Goal: Transaction & Acquisition: Obtain resource

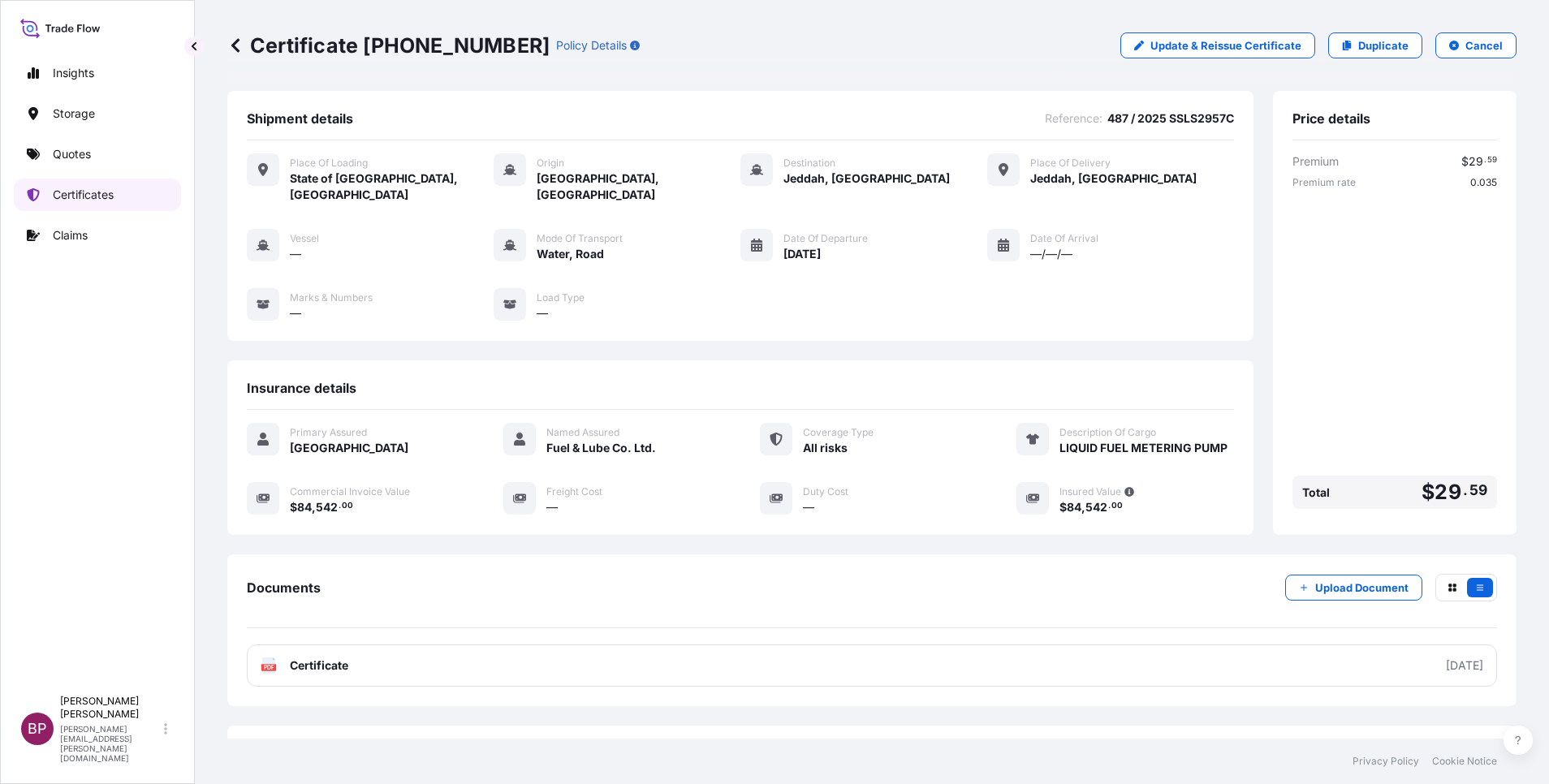
scroll to position [53, 0]
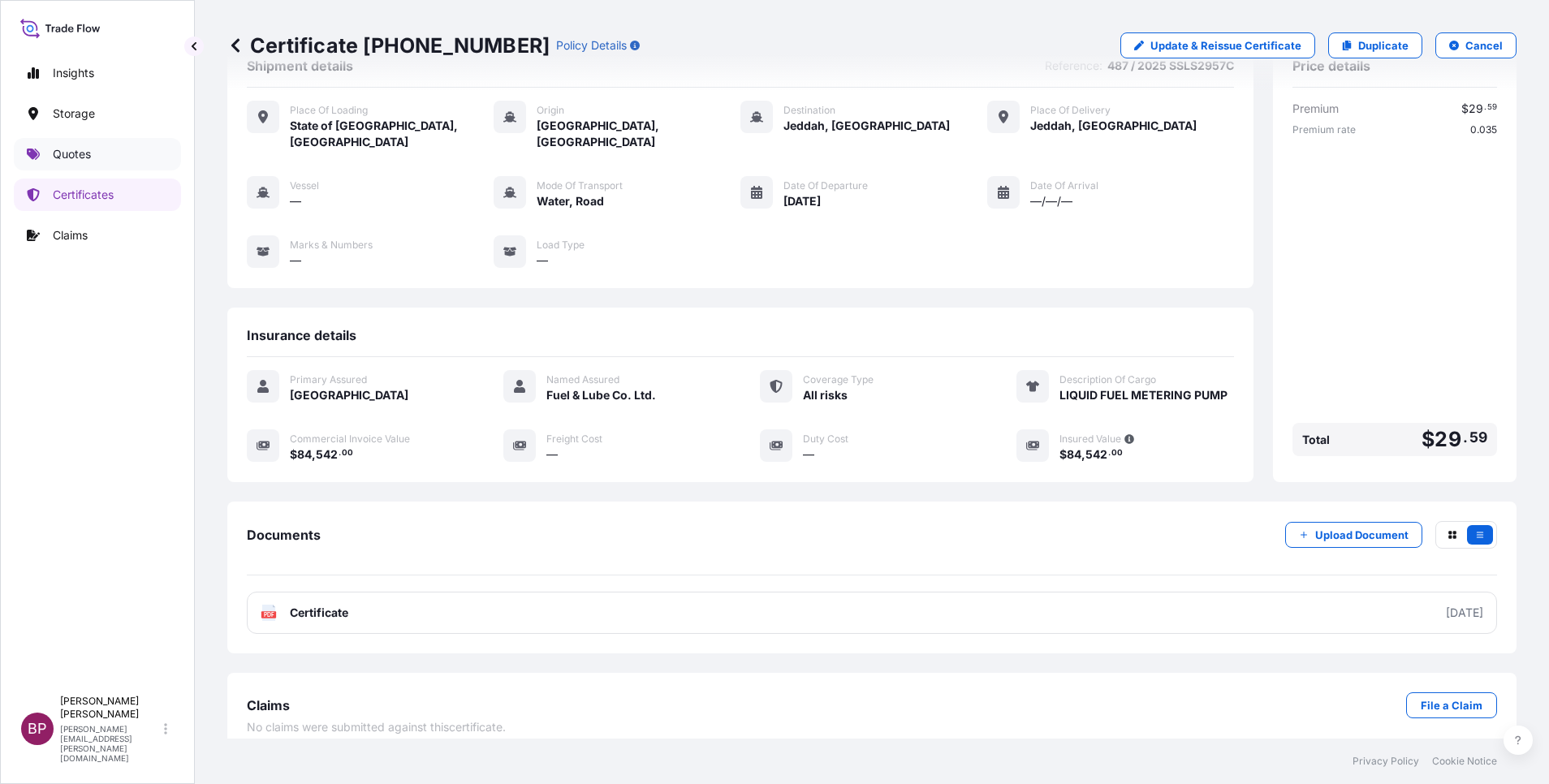
click at [74, 155] on p "Quotes" at bounding box center [72, 154] width 38 height 16
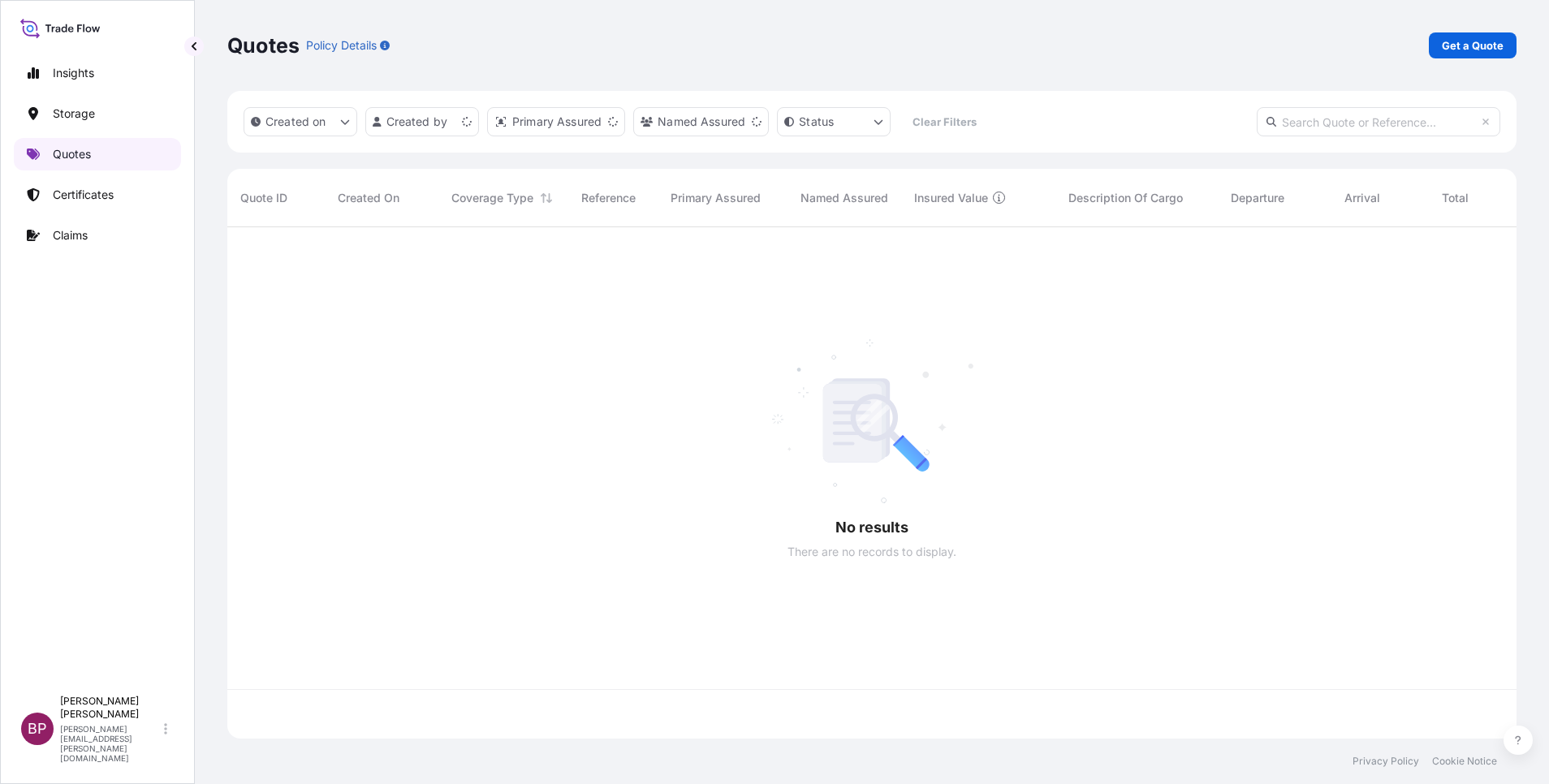
scroll to position [501, 1271]
click at [1460, 45] on p "Get a Quote" at bounding box center [1472, 45] width 61 height 16
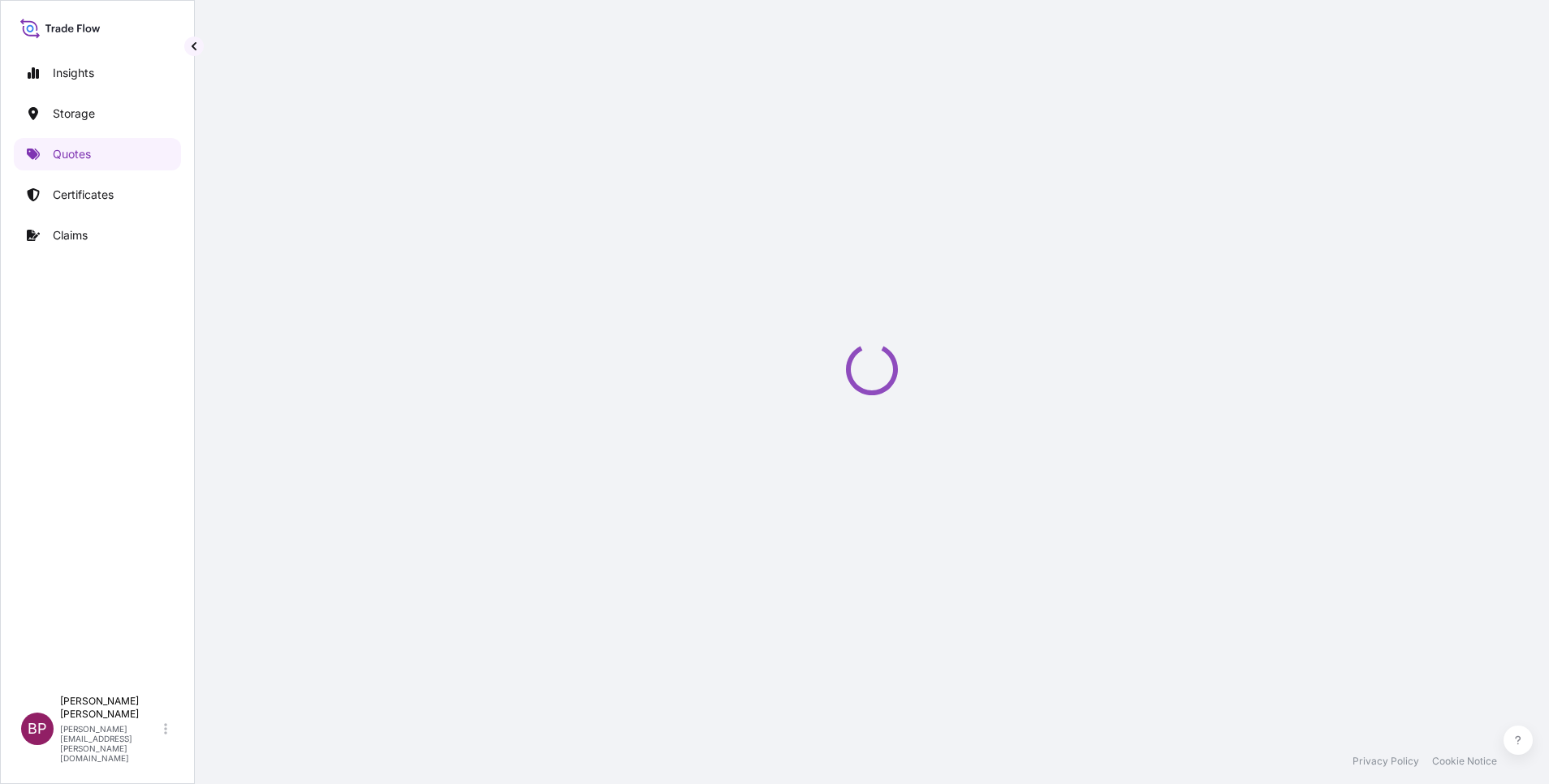
select select "Water"
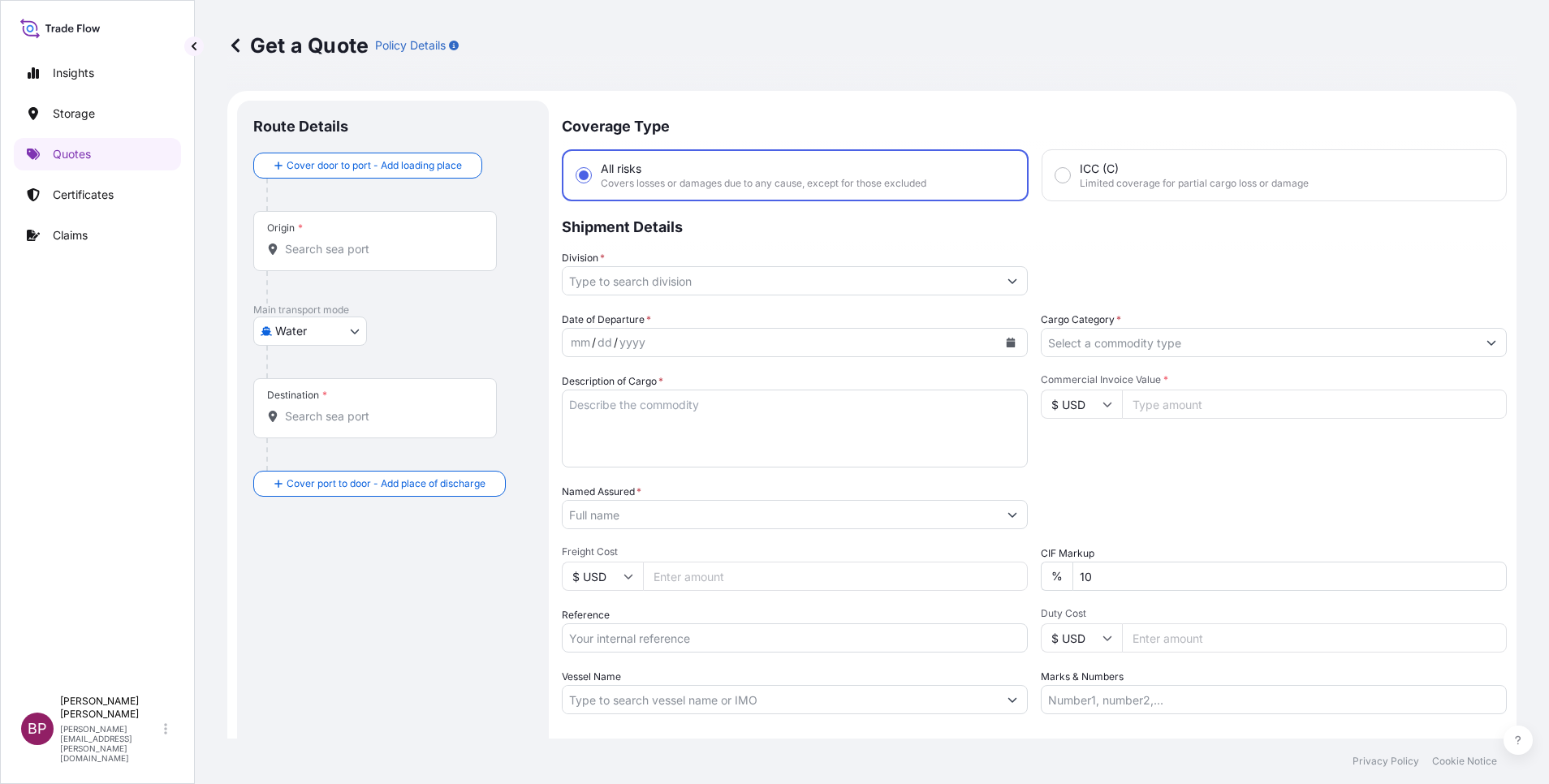
scroll to position [26, 0]
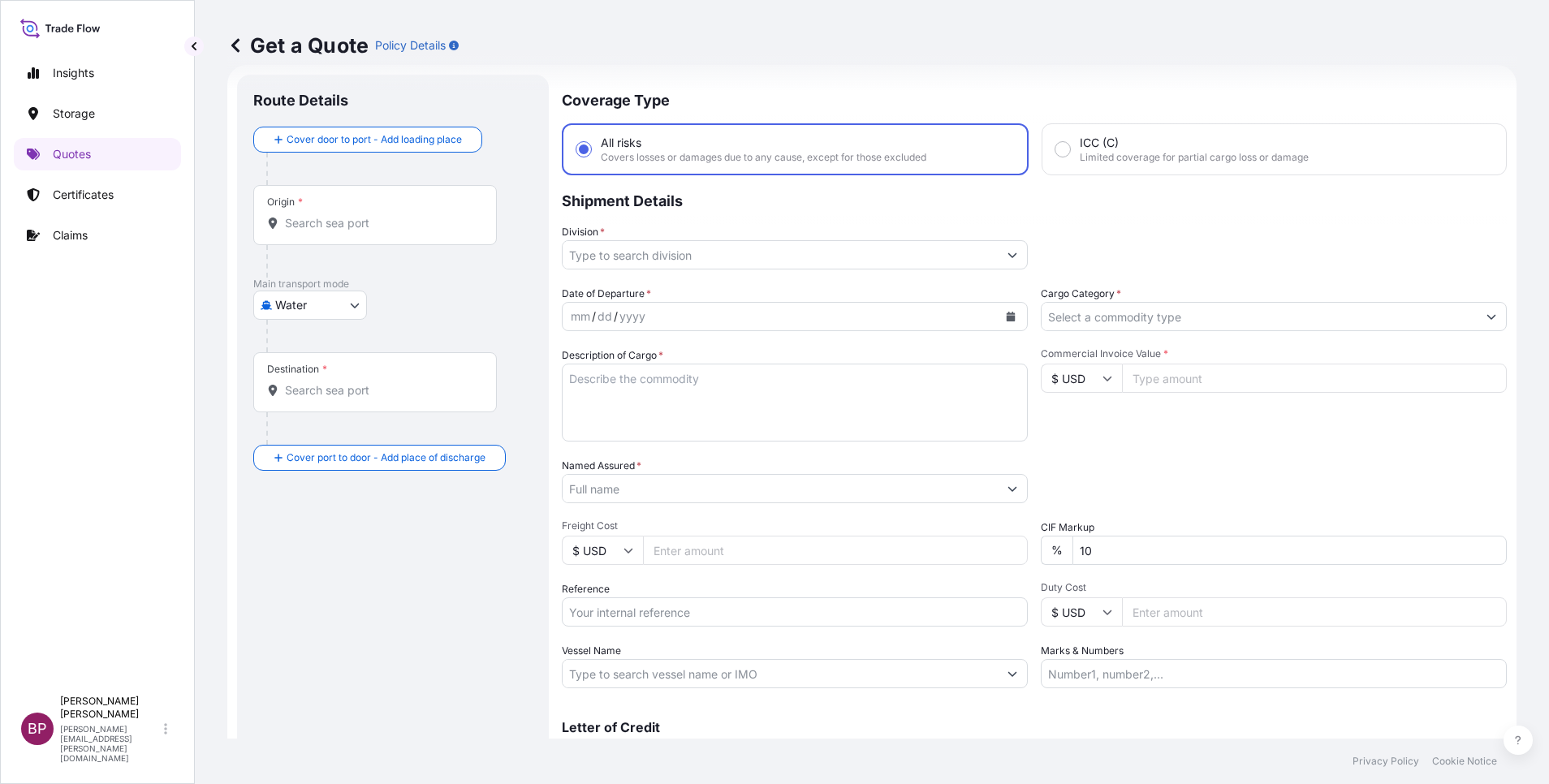
click at [1102, 380] on icon at bounding box center [1106, 378] width 10 height 10
click at [1072, 437] on div "€ EUR" at bounding box center [1072, 423] width 68 height 31
type input "€ EUR"
click at [1229, 381] on input "Commercial Invoice Value *" at bounding box center [1314, 379] width 385 height 29
paste input "37057"
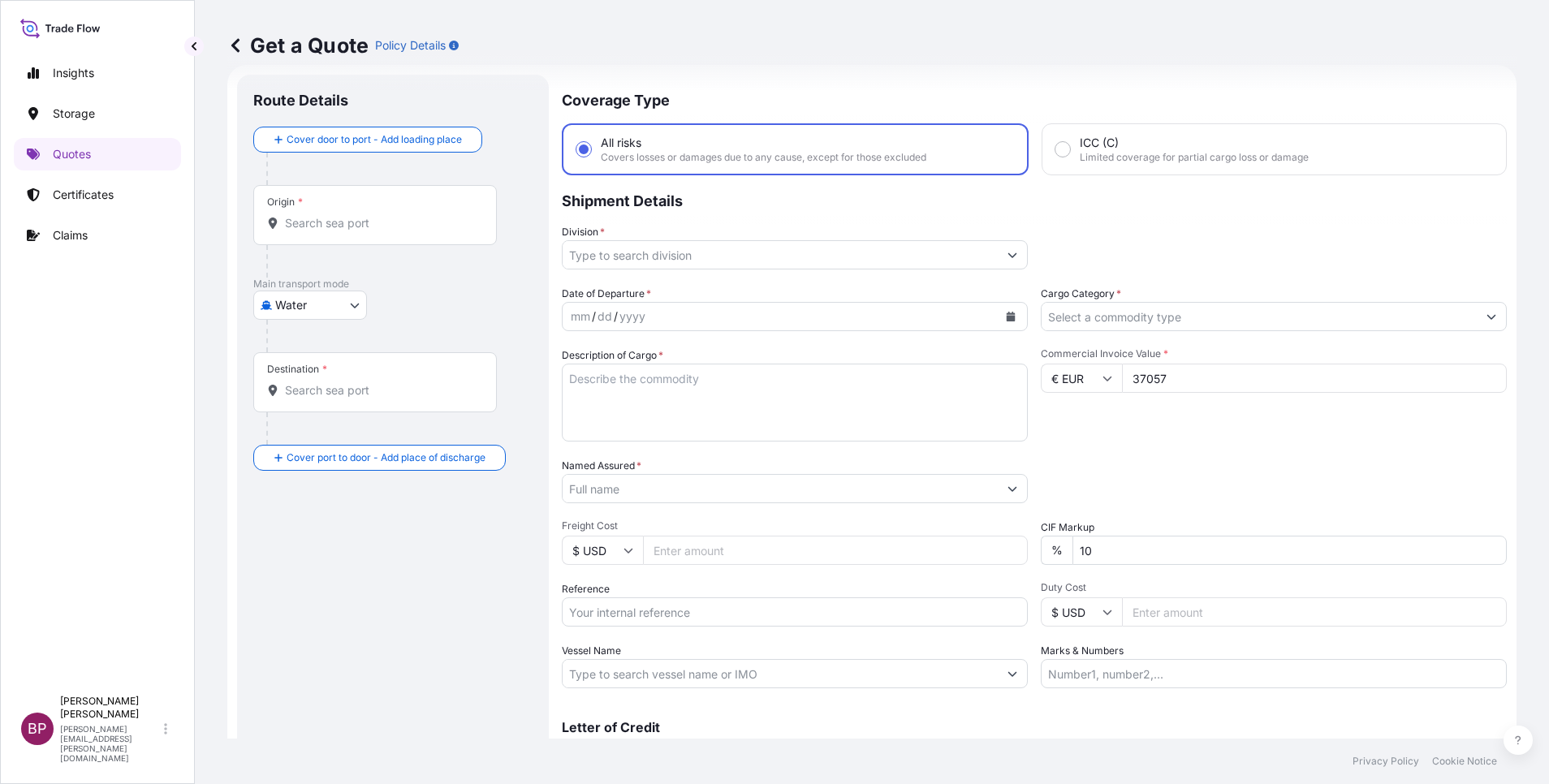
type input "37057"
drag, startPoint x: 1089, startPoint y: 545, endPoint x: 908, endPoint y: 526, distance: 182.0
click at [909, 526] on div "Date of Departure * mm / dd / yyyy Cargo Category * Description of Cargo * Comm…" at bounding box center [1034, 488] width 945 height 403
type input "0"
click at [1140, 478] on div "Packing Category Type to search a container mode Please select a primary mode o…" at bounding box center [1273, 481] width 466 height 46
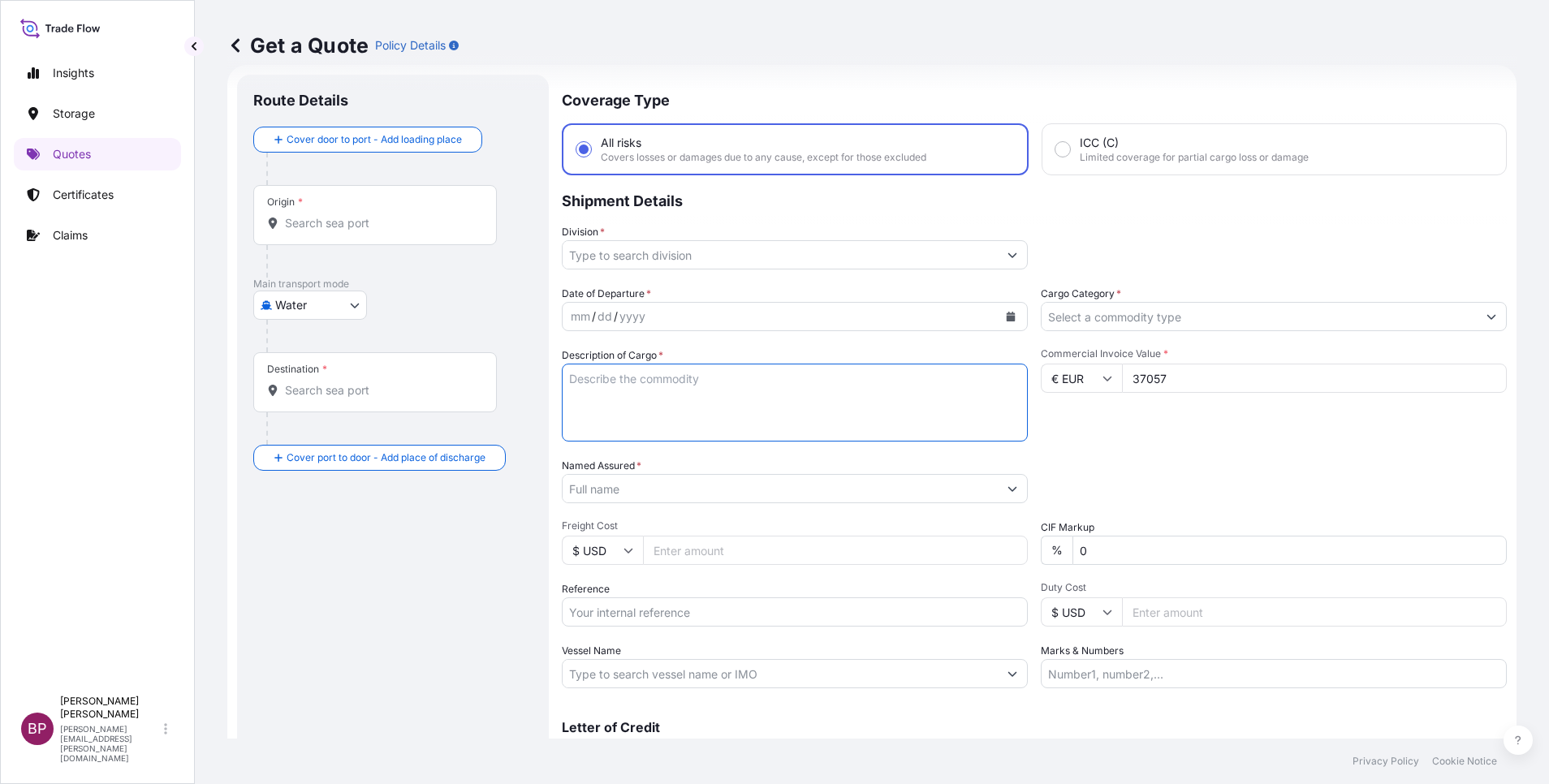
click at [675, 424] on textarea "Description of Cargo *" at bounding box center [794, 403] width 466 height 78
paste textarea "CELLS AND RACKS"
type textarea "CELLS AND RACKS"
click at [679, 621] on input "Reference" at bounding box center [794, 612] width 466 height 29
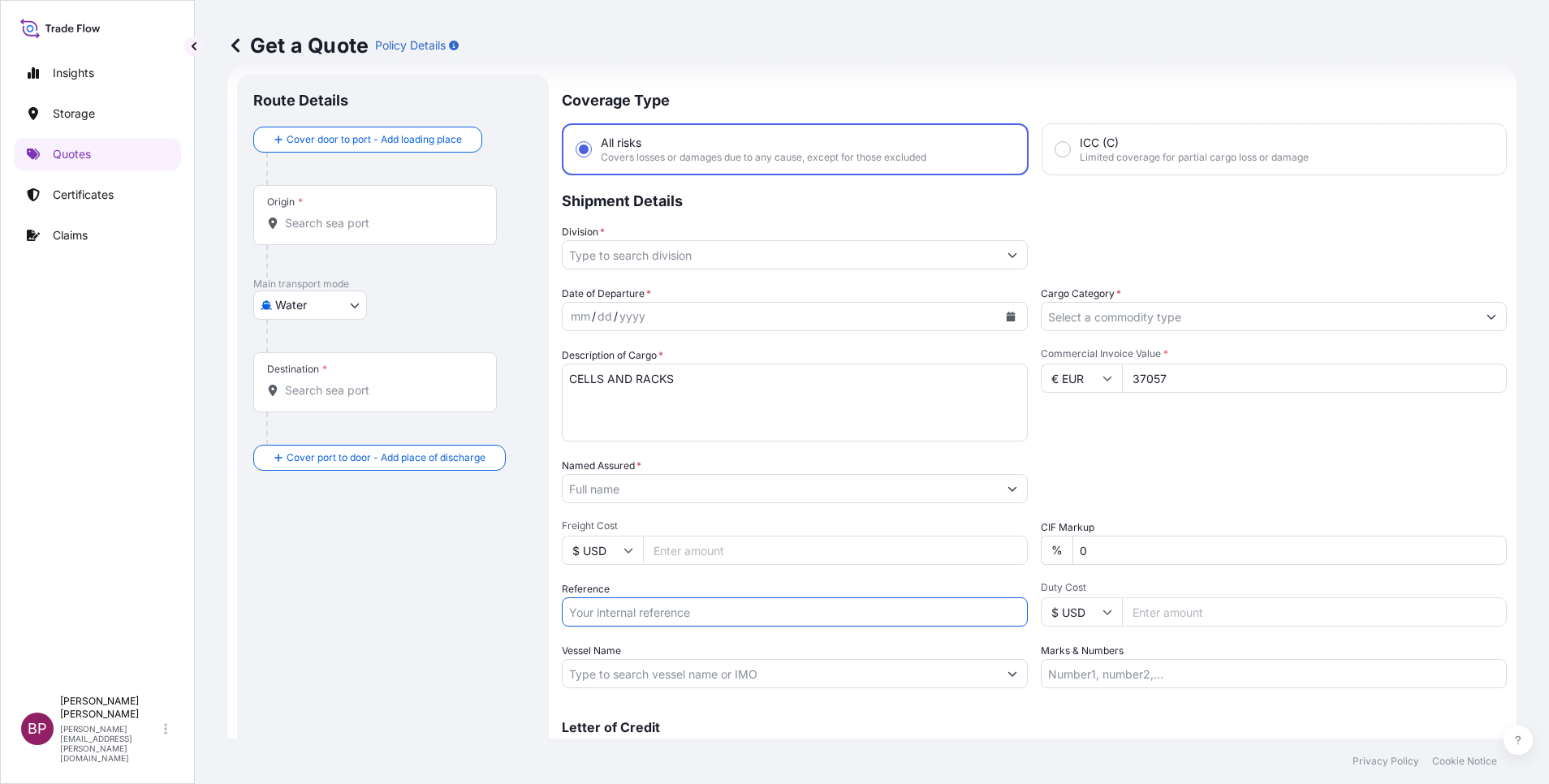
paste input "BL:258050092 SSLS2958"
type input "BL:258050092 SSLS2958"
click at [683, 482] on input "Named Assured *" at bounding box center [780, 488] width 435 height 29
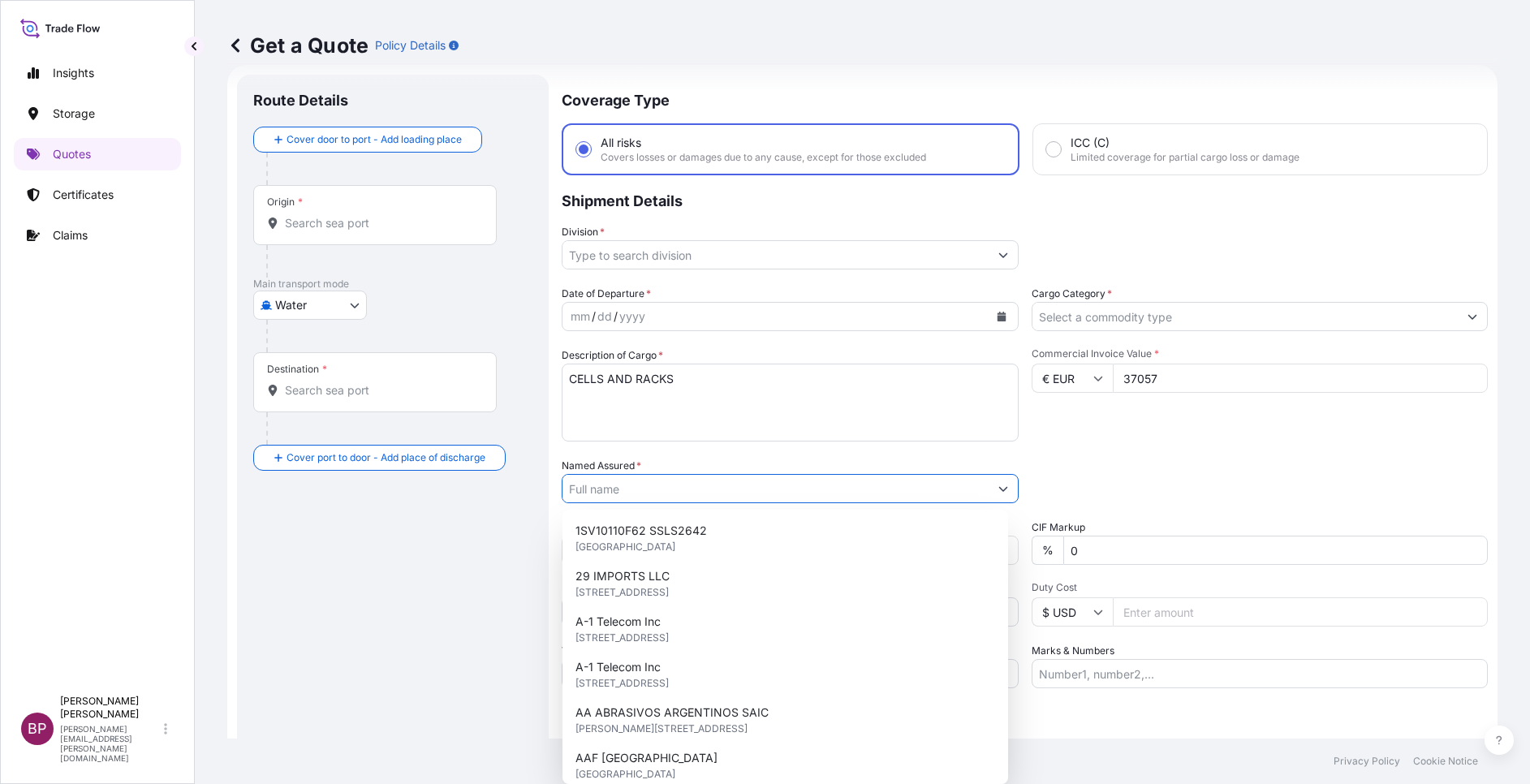
paste input "ERAM POWER ELECTRONICS COMPANY"
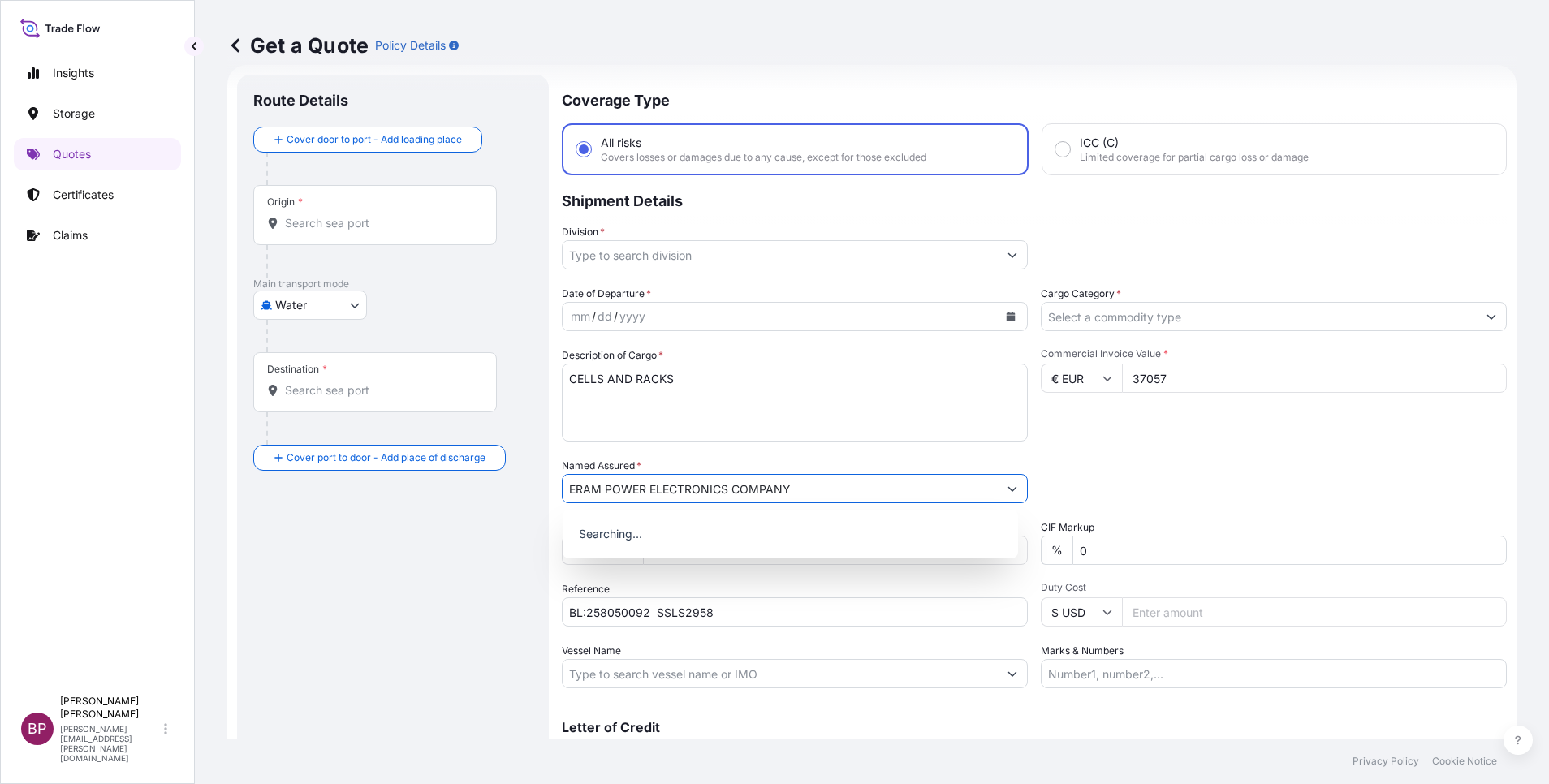
type input "ERAM POWER ELECTRONICS COMPANY"
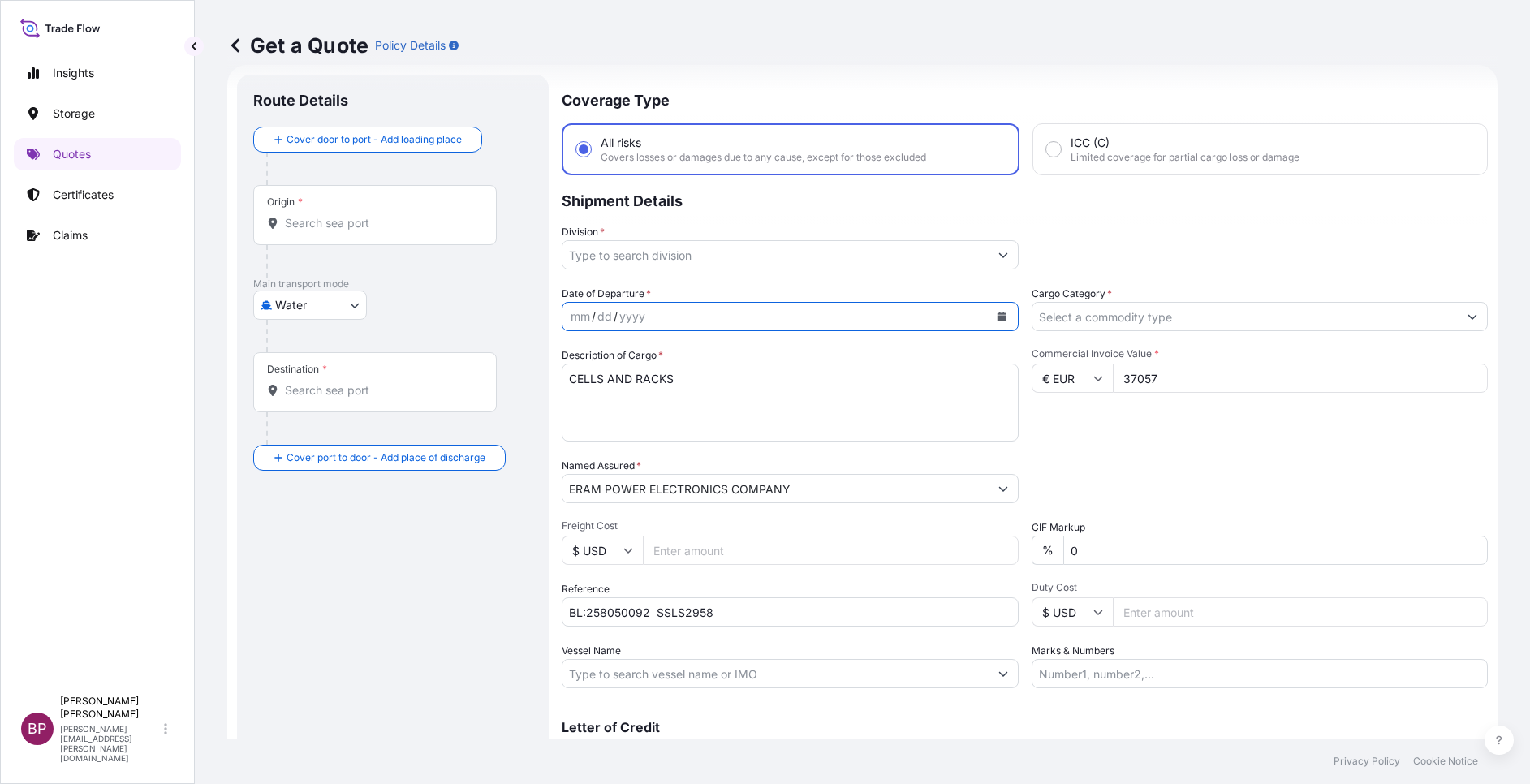
click at [991, 322] on button "Calendar" at bounding box center [1002, 316] width 26 height 26
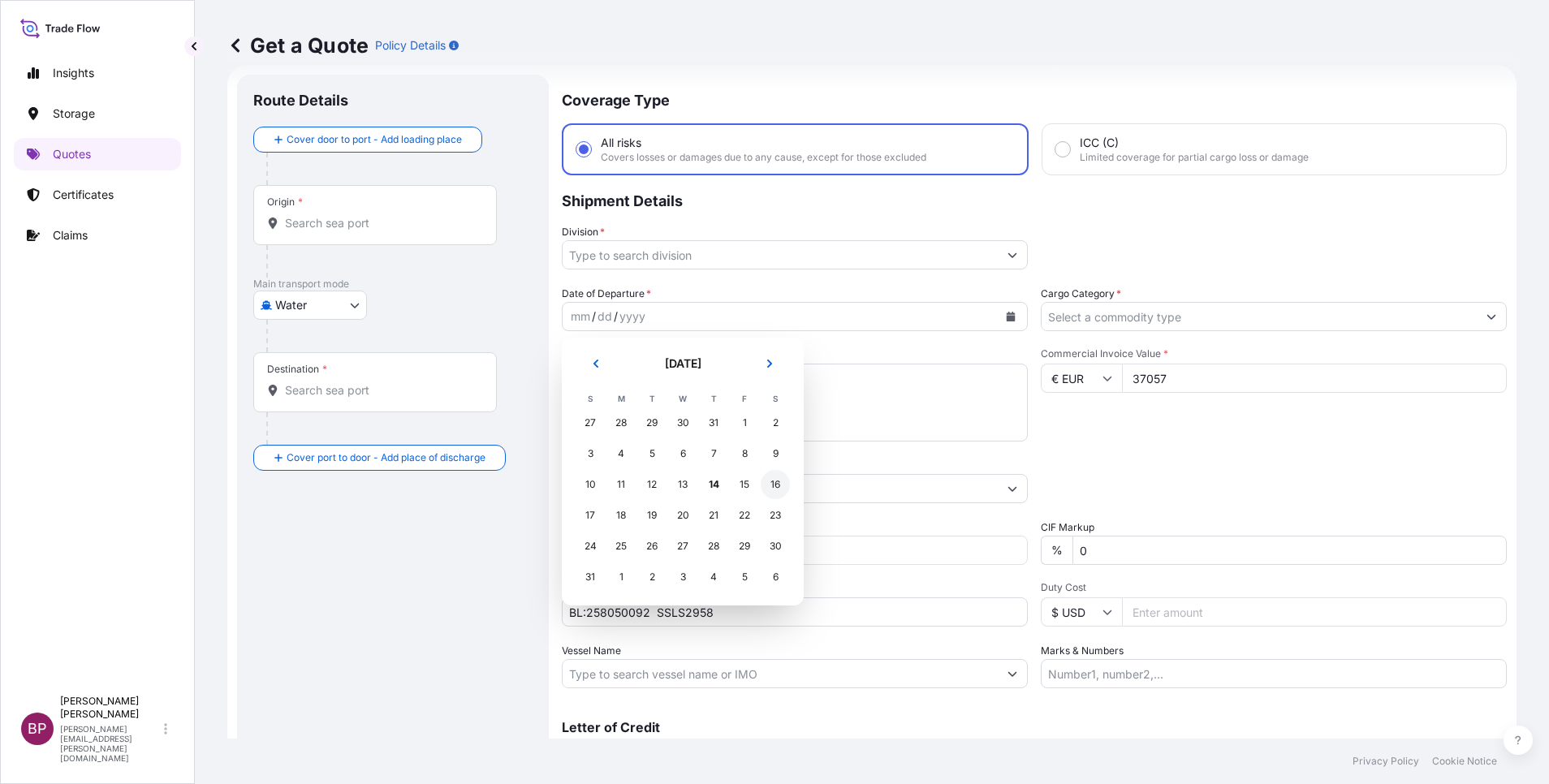
click at [776, 484] on div "16" at bounding box center [775, 485] width 29 height 29
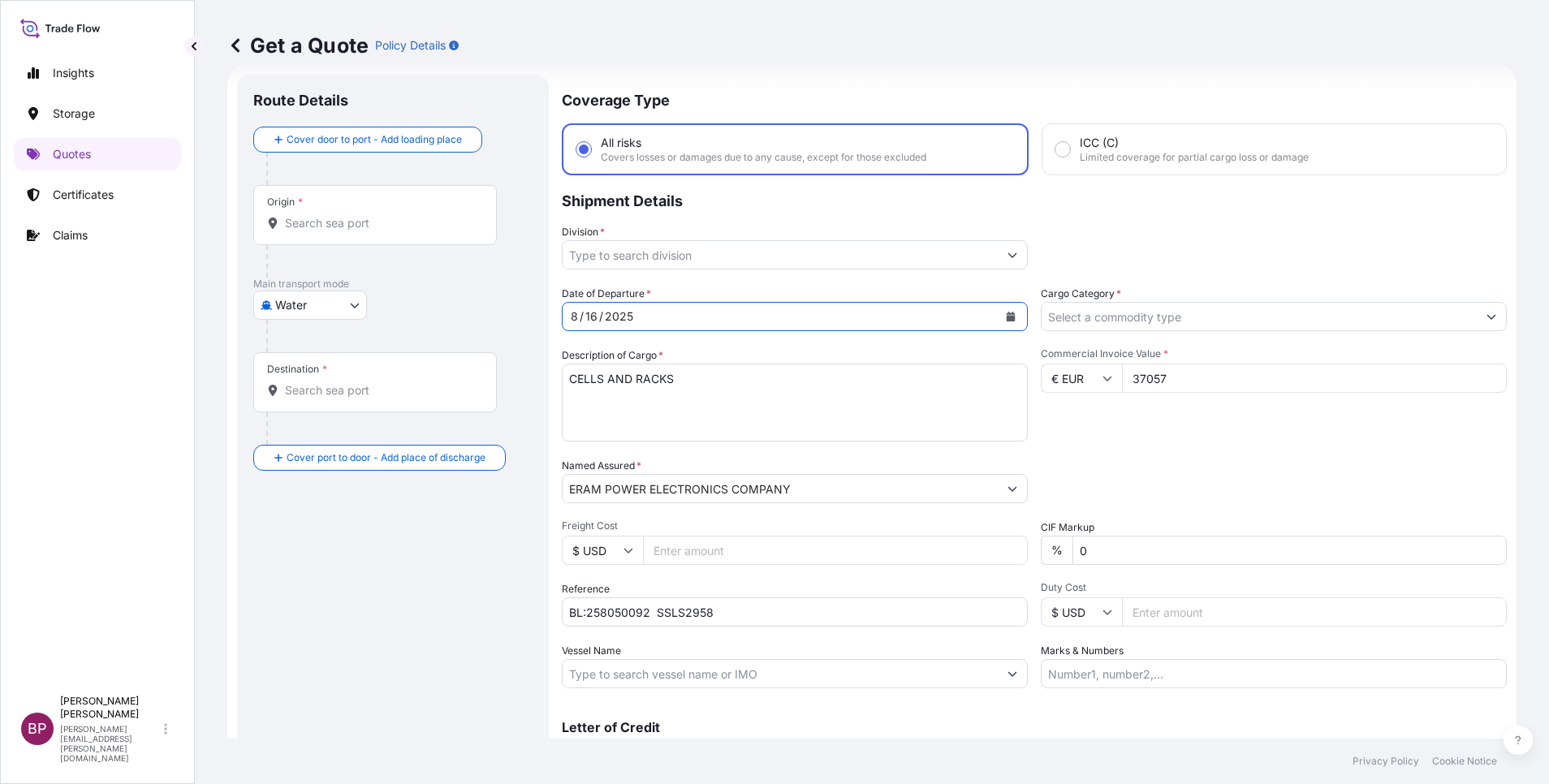
click at [1007, 259] on icon "Show suggestions" at bounding box center [1011, 254] width 10 height 10
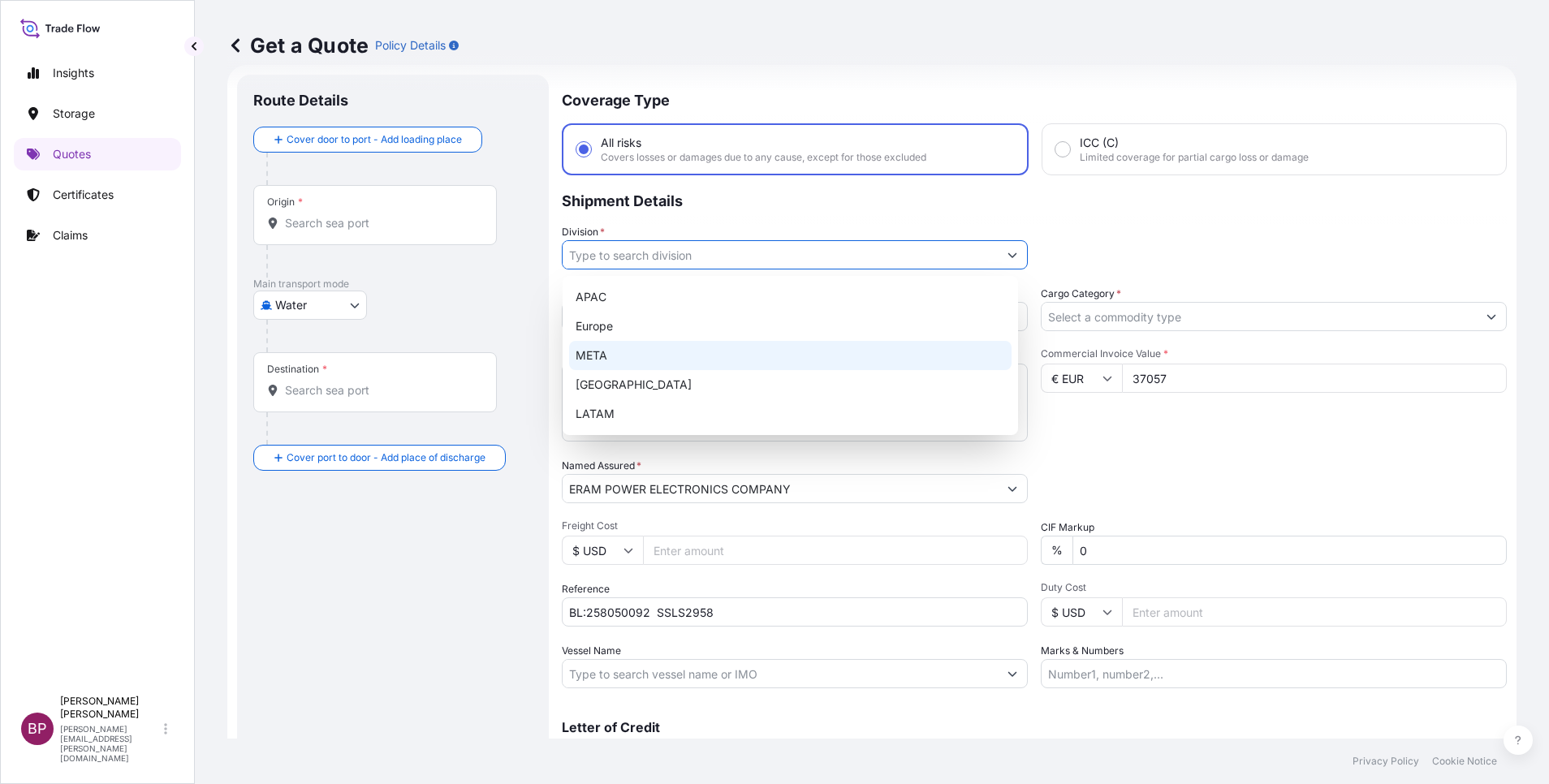
click at [621, 356] on div "META" at bounding box center [790, 355] width 443 height 29
type input "META"
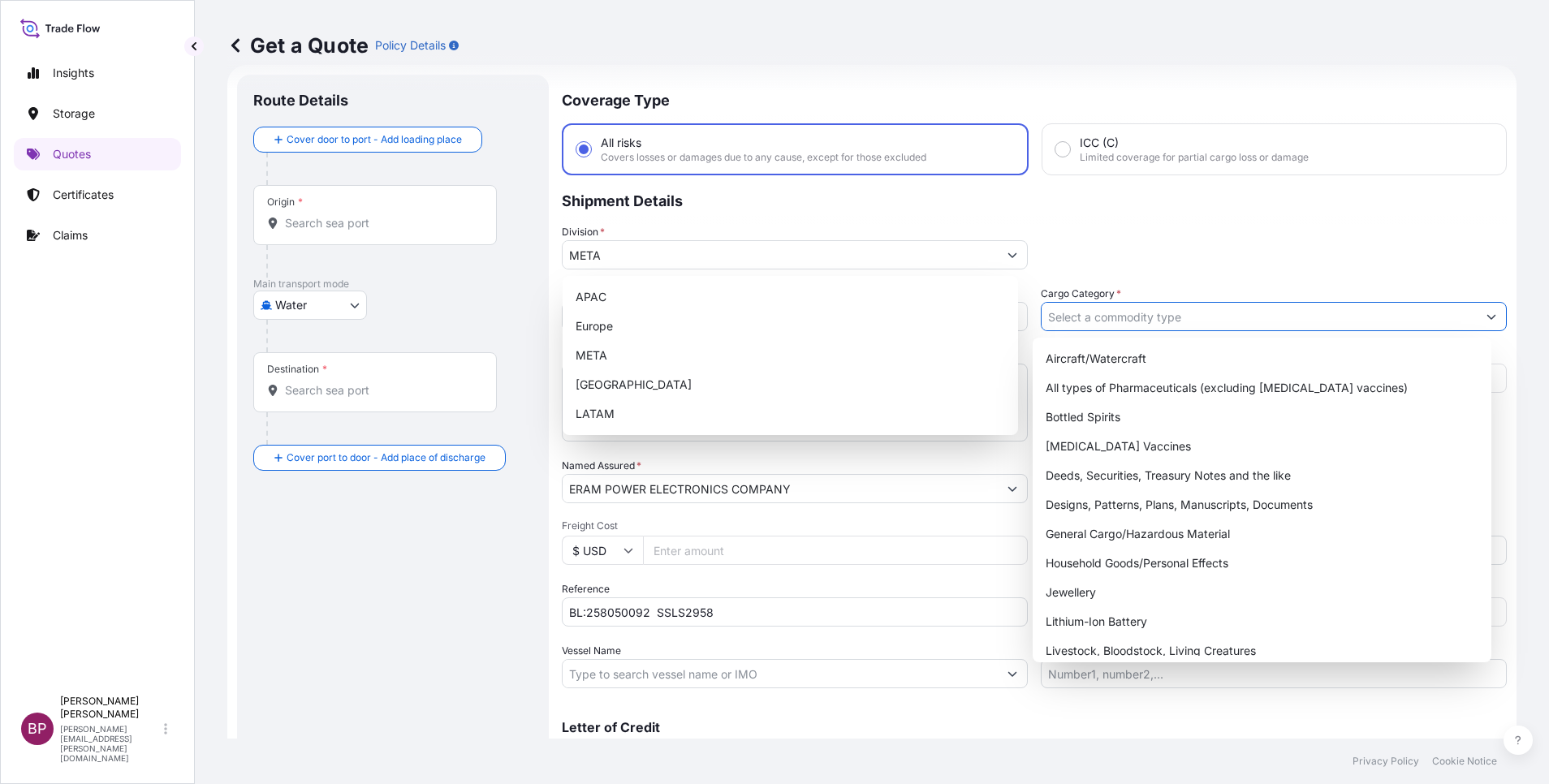
click at [1367, 318] on input "Cargo Category *" at bounding box center [1259, 316] width 435 height 29
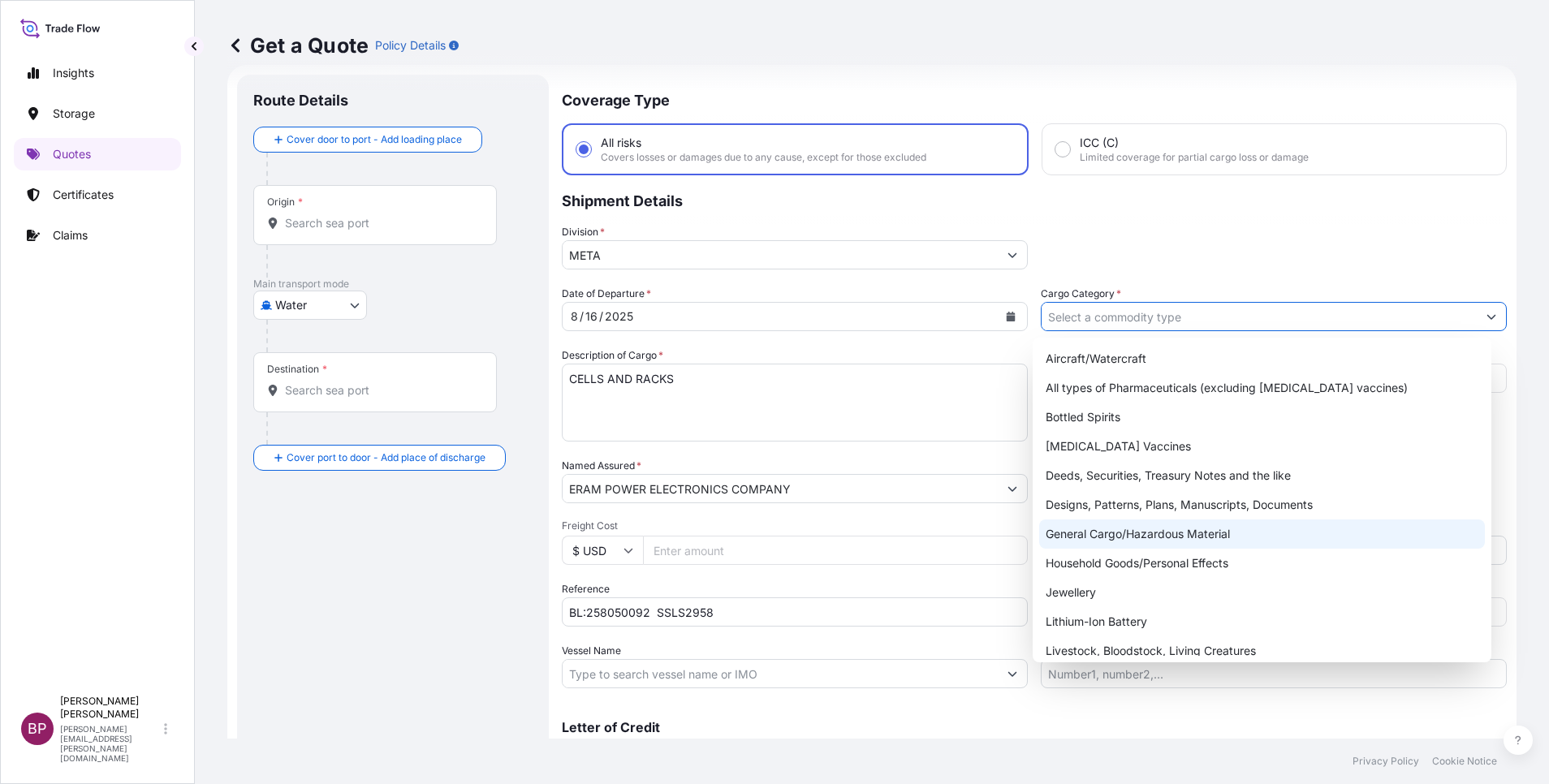
click at [1127, 540] on div "General Cargo/Hazardous Material" at bounding box center [1262, 534] width 446 height 29
type input "General Cargo/Hazardous Material"
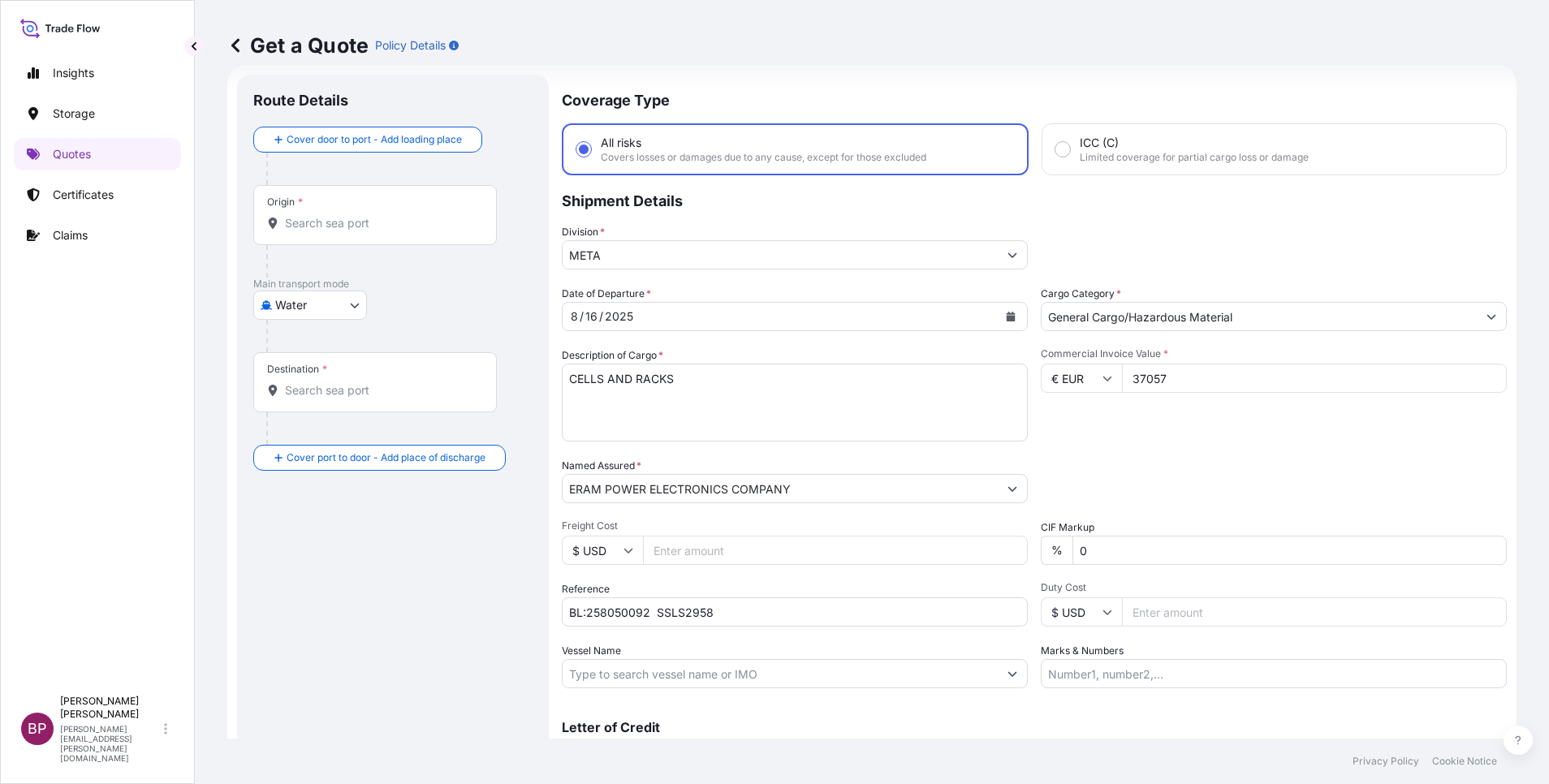
drag, startPoint x: 1185, startPoint y: 454, endPoint x: 1157, endPoint y: 455, distance: 28.0
click at [1182, 454] on div "Date of Departure * [DATE] Cargo Category * General Cargo/Hazardous Material De…" at bounding box center [1034, 488] width 945 height 403
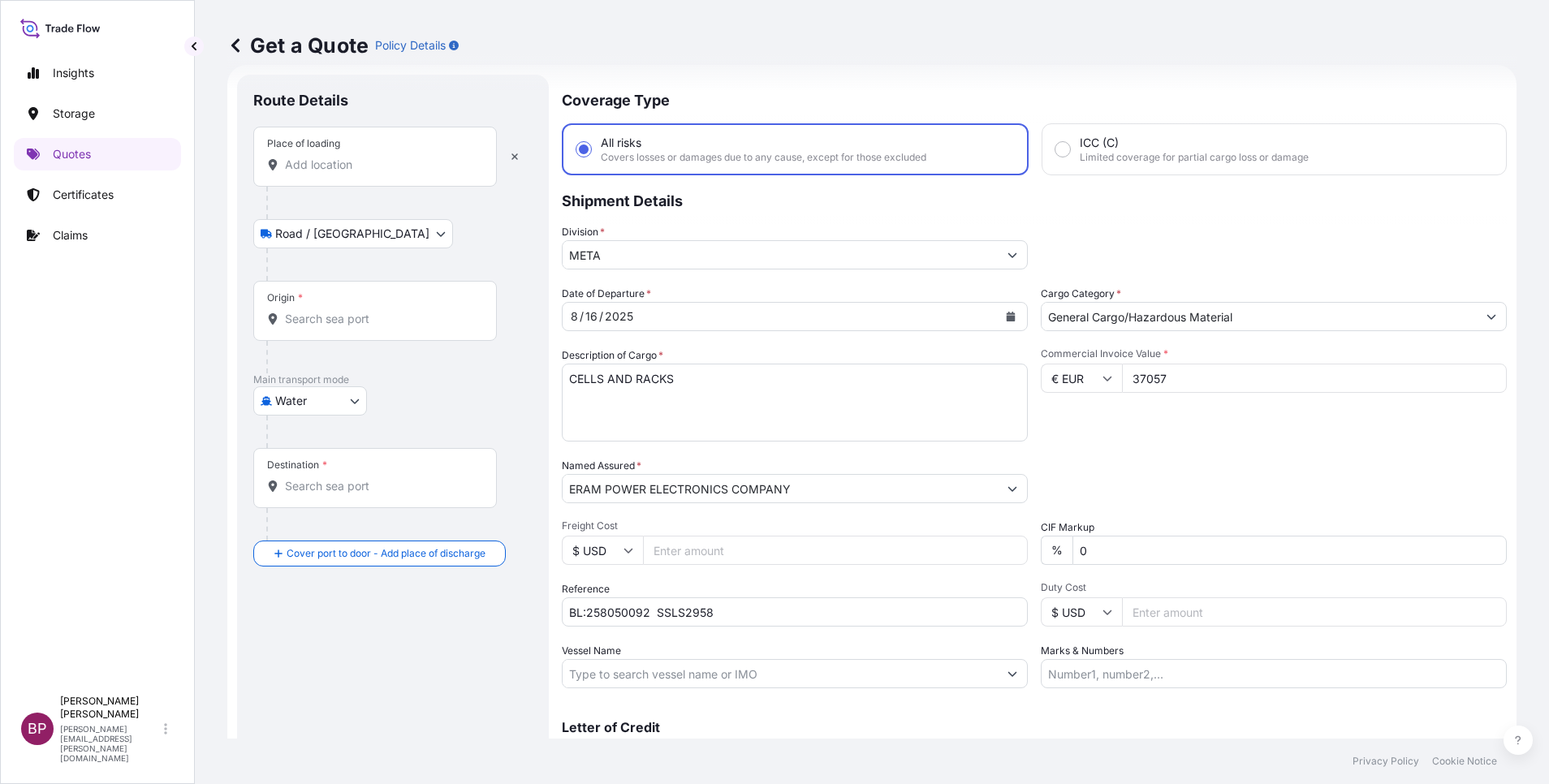
click at [354, 159] on input "Place of loading" at bounding box center [381, 164] width 192 height 16
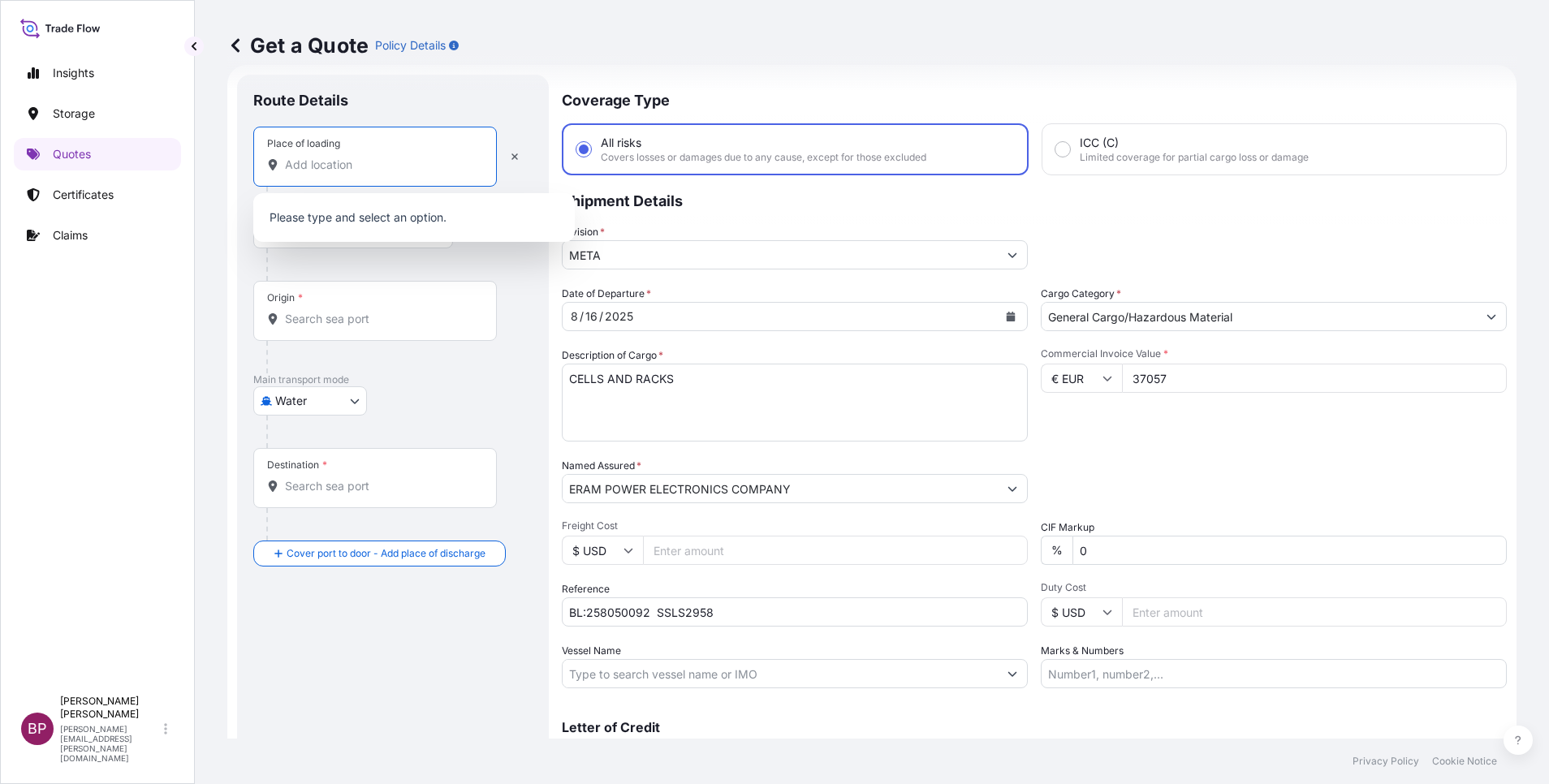
paste input "[GEOGRAPHIC_DATA]"
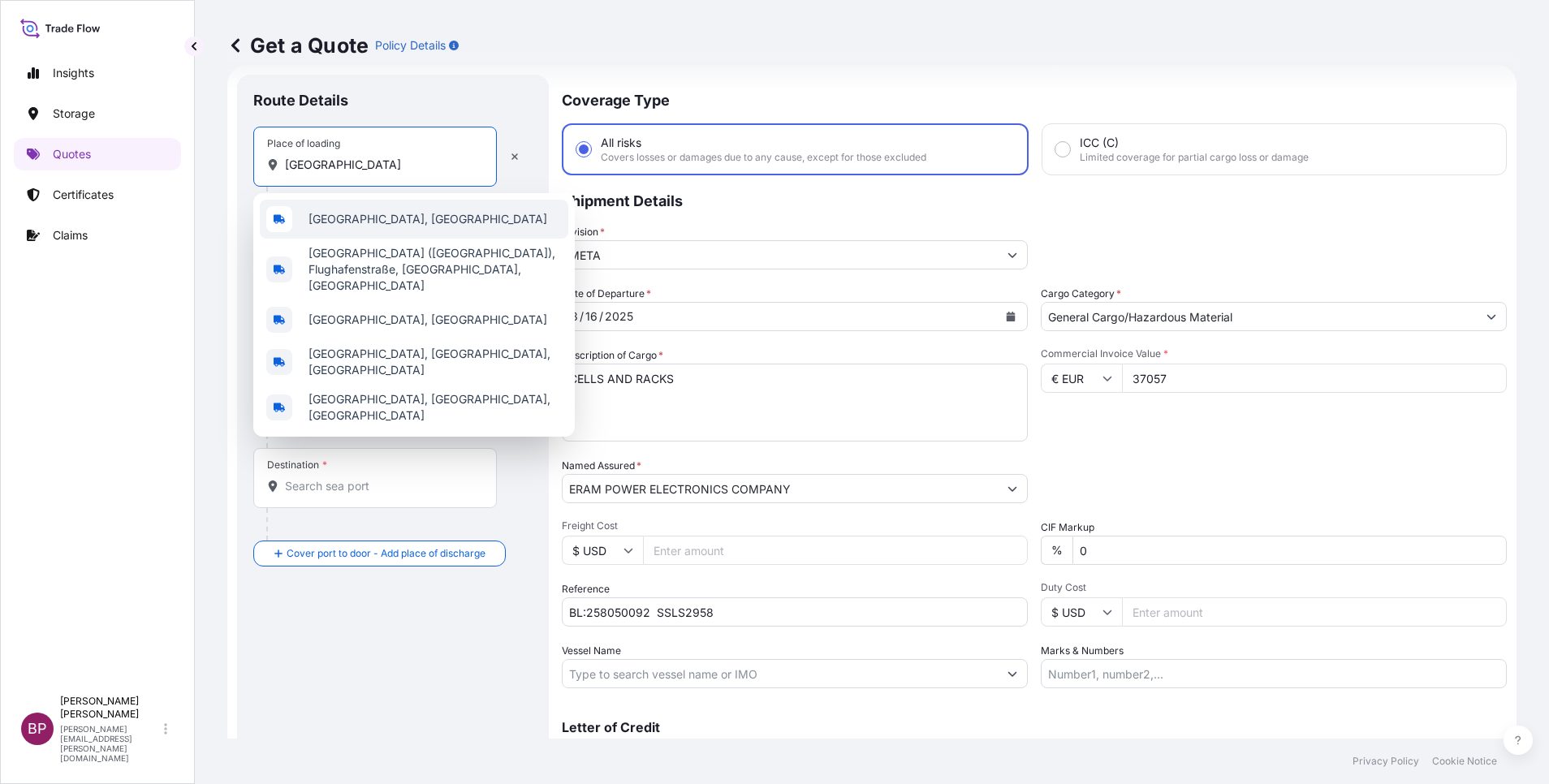
click at [397, 223] on span "[GEOGRAPHIC_DATA], [GEOGRAPHIC_DATA]" at bounding box center [428, 219] width 239 height 16
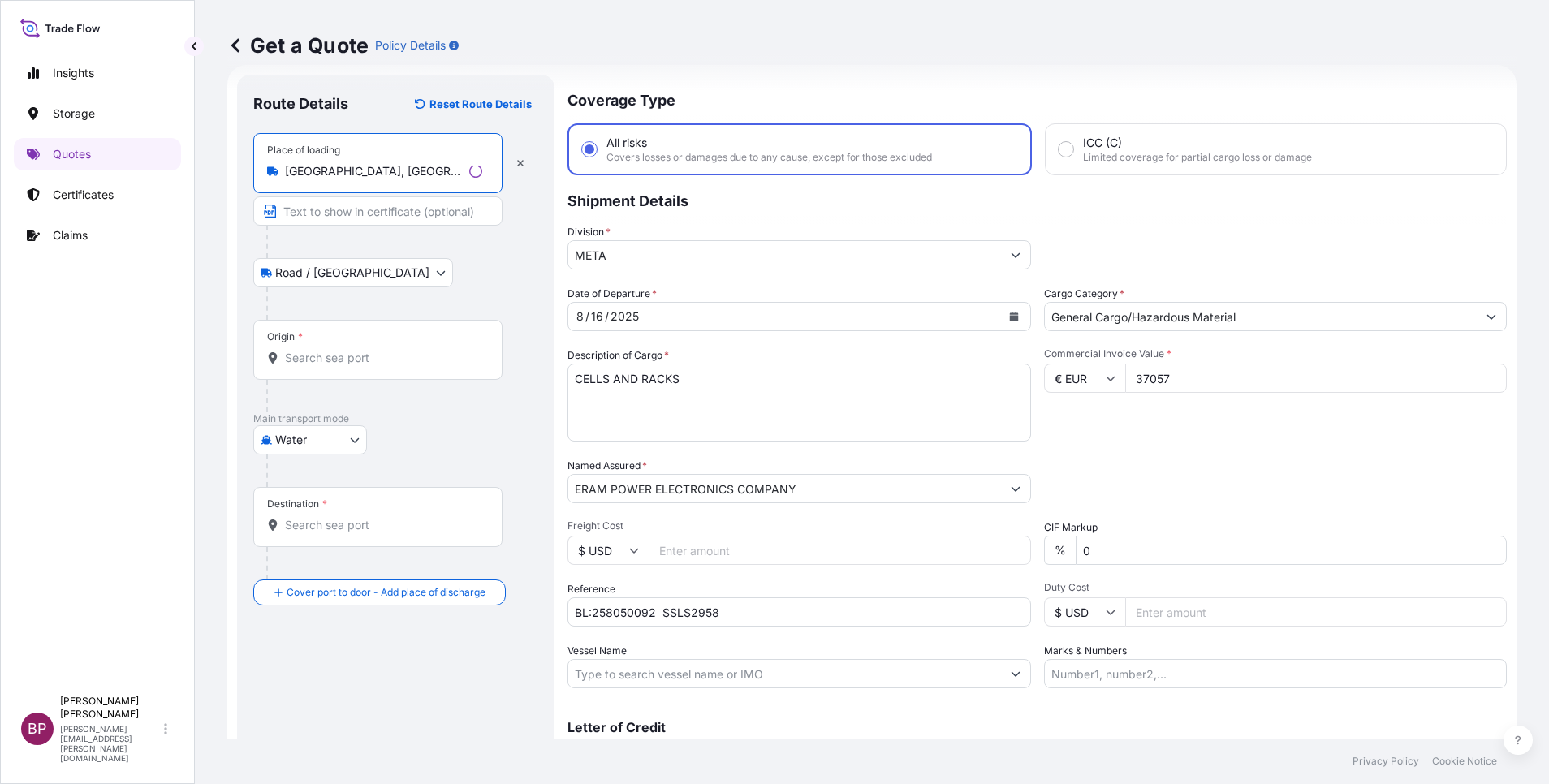
type input "[GEOGRAPHIC_DATA], [GEOGRAPHIC_DATA]"
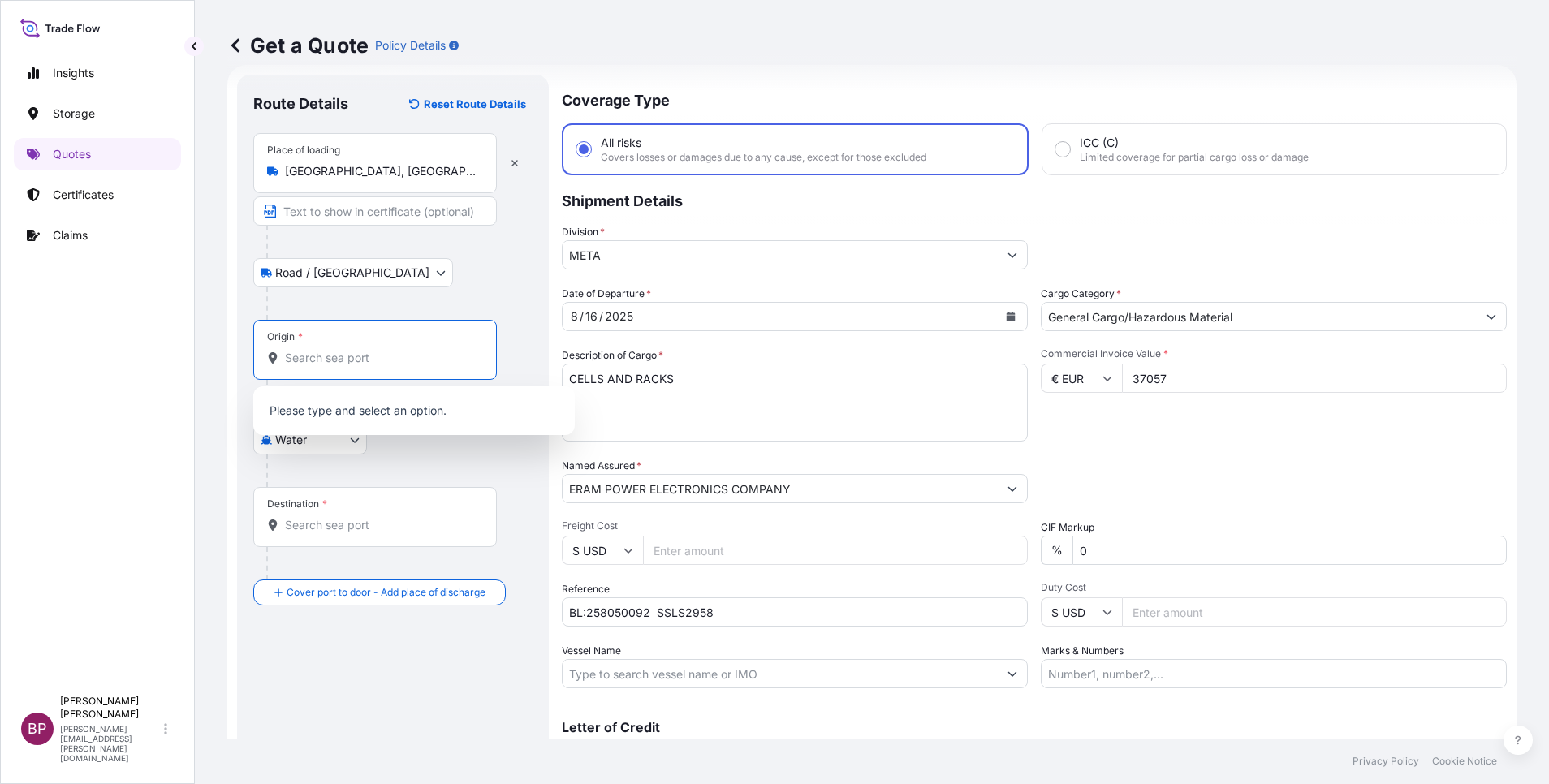
click at [347, 356] on input "Origin *" at bounding box center [381, 358] width 192 height 16
paste input "[GEOGRAPHIC_DATA]"
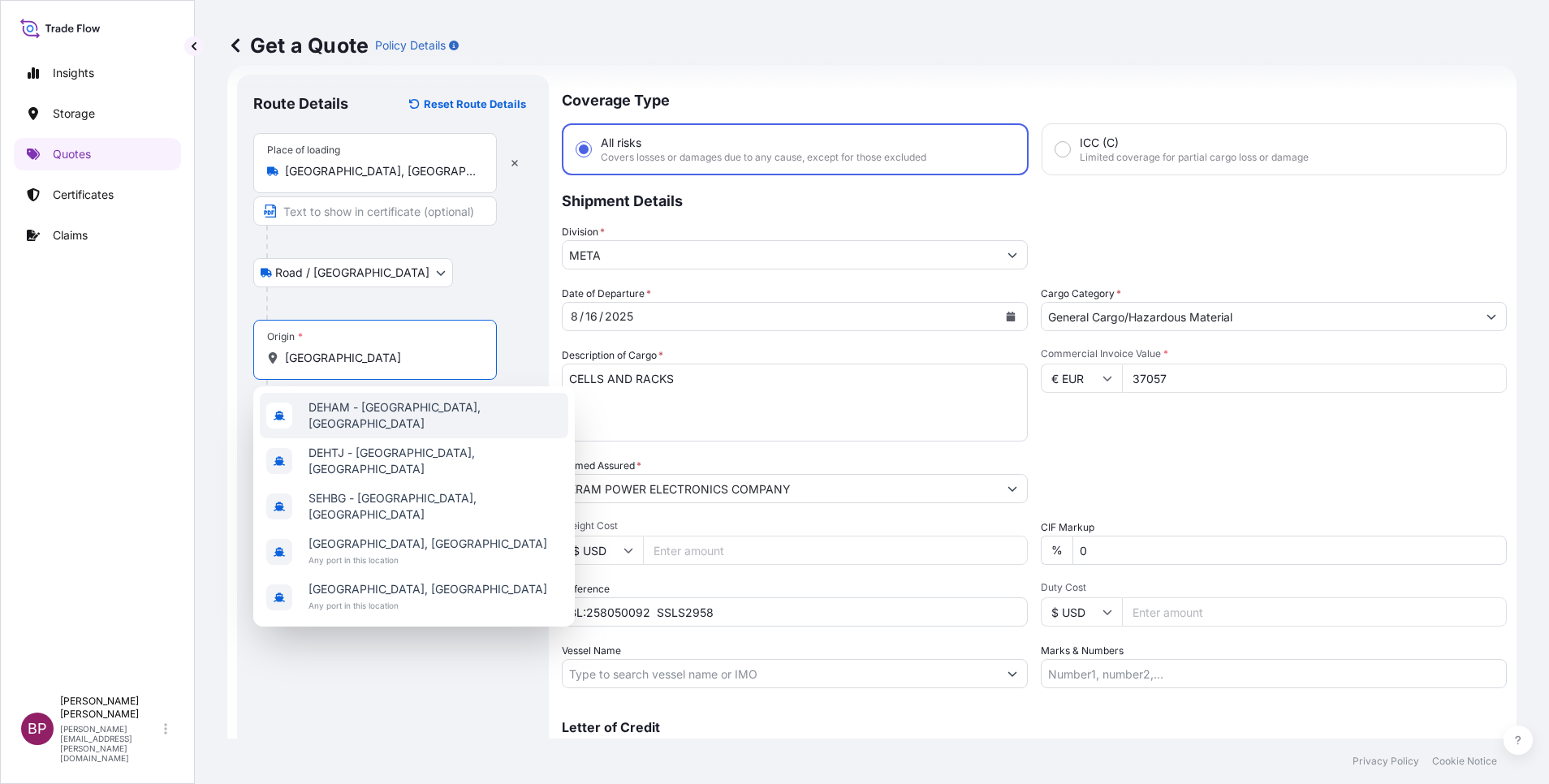
click at [452, 420] on span "DEHAM - [GEOGRAPHIC_DATA], [GEOGRAPHIC_DATA]" at bounding box center [435, 416] width 253 height 33
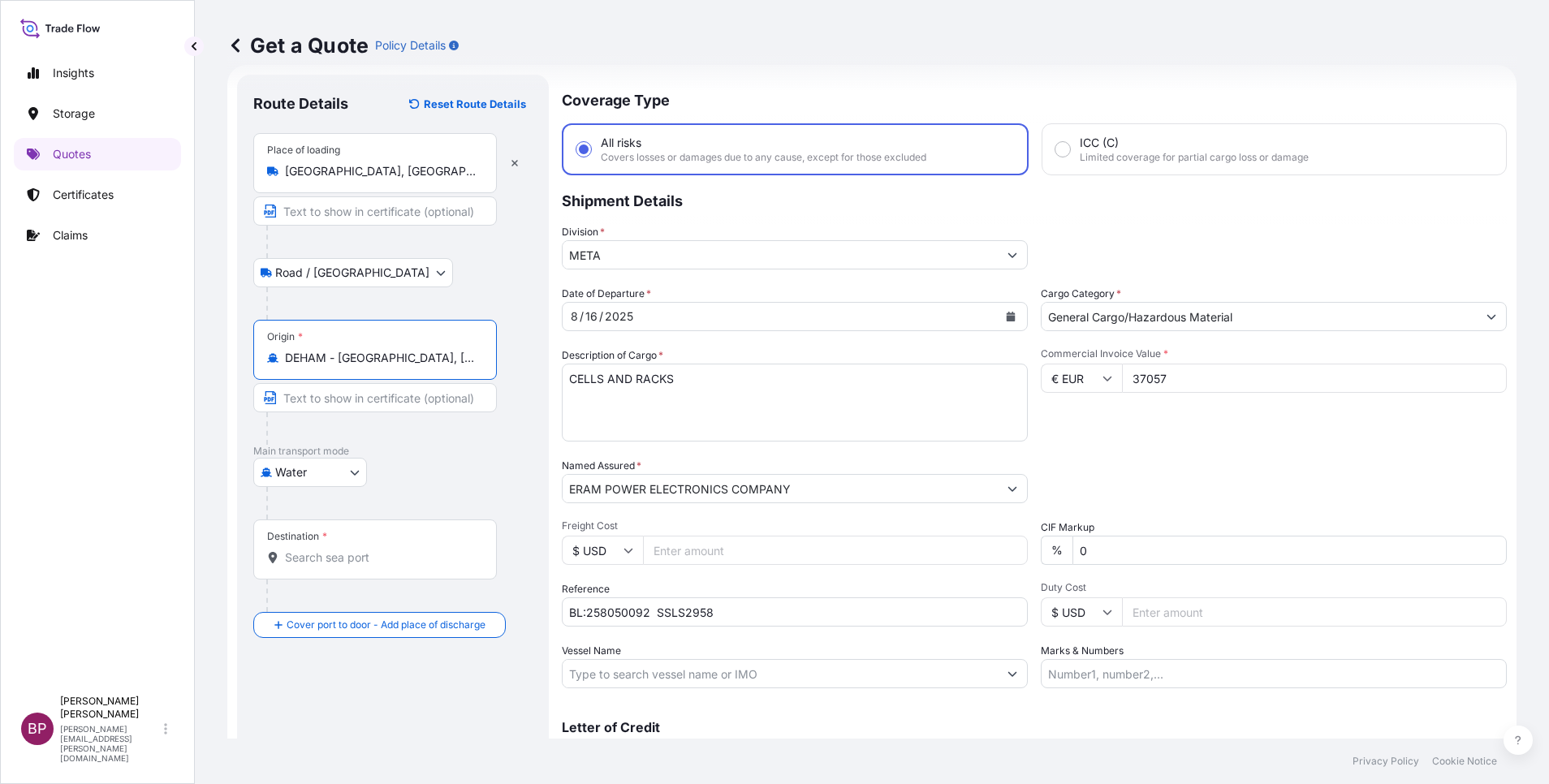
type input "DEHAM - [GEOGRAPHIC_DATA], [GEOGRAPHIC_DATA]"
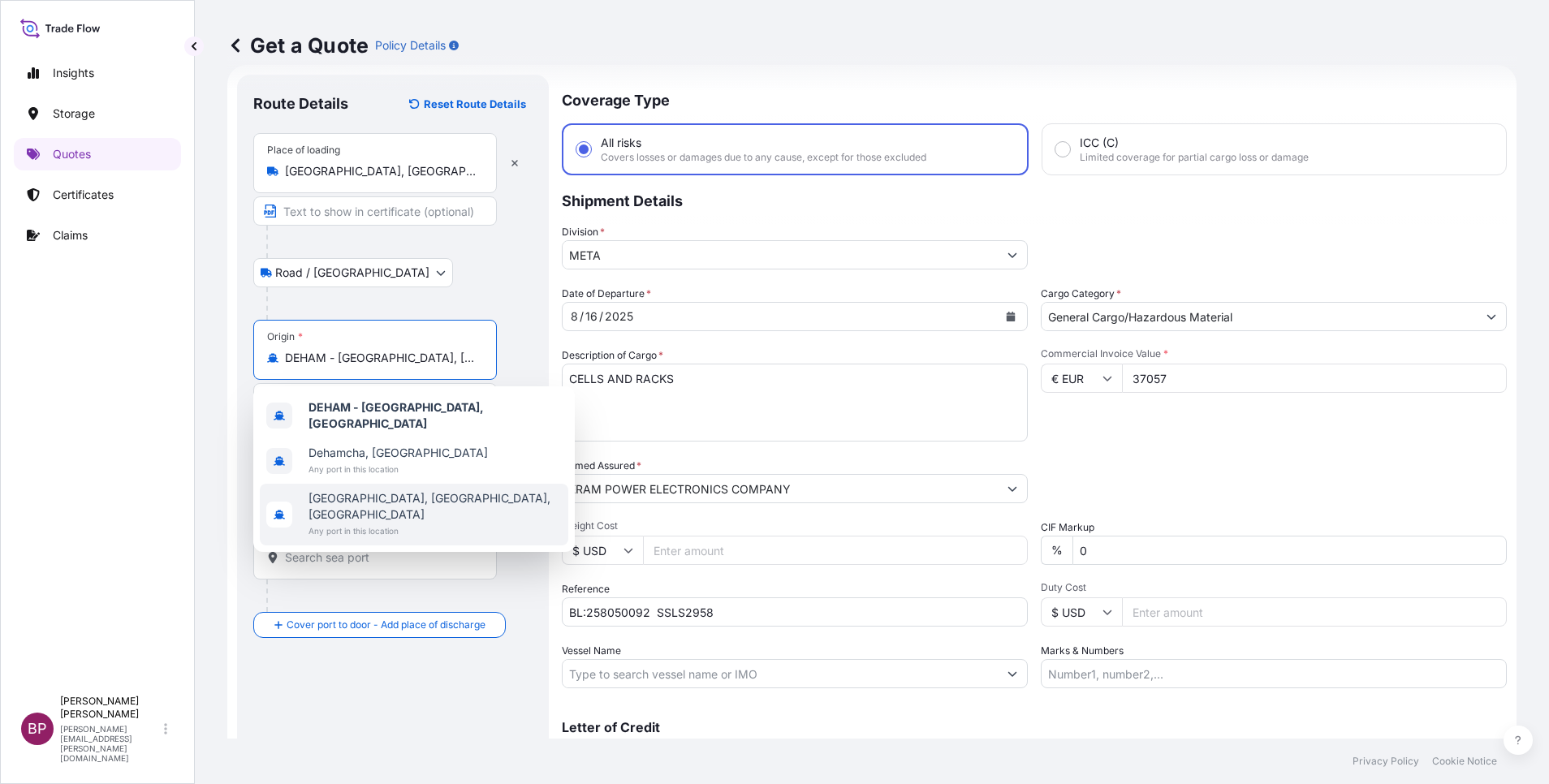
click at [387, 562] on input "Destination *" at bounding box center [381, 558] width 192 height 16
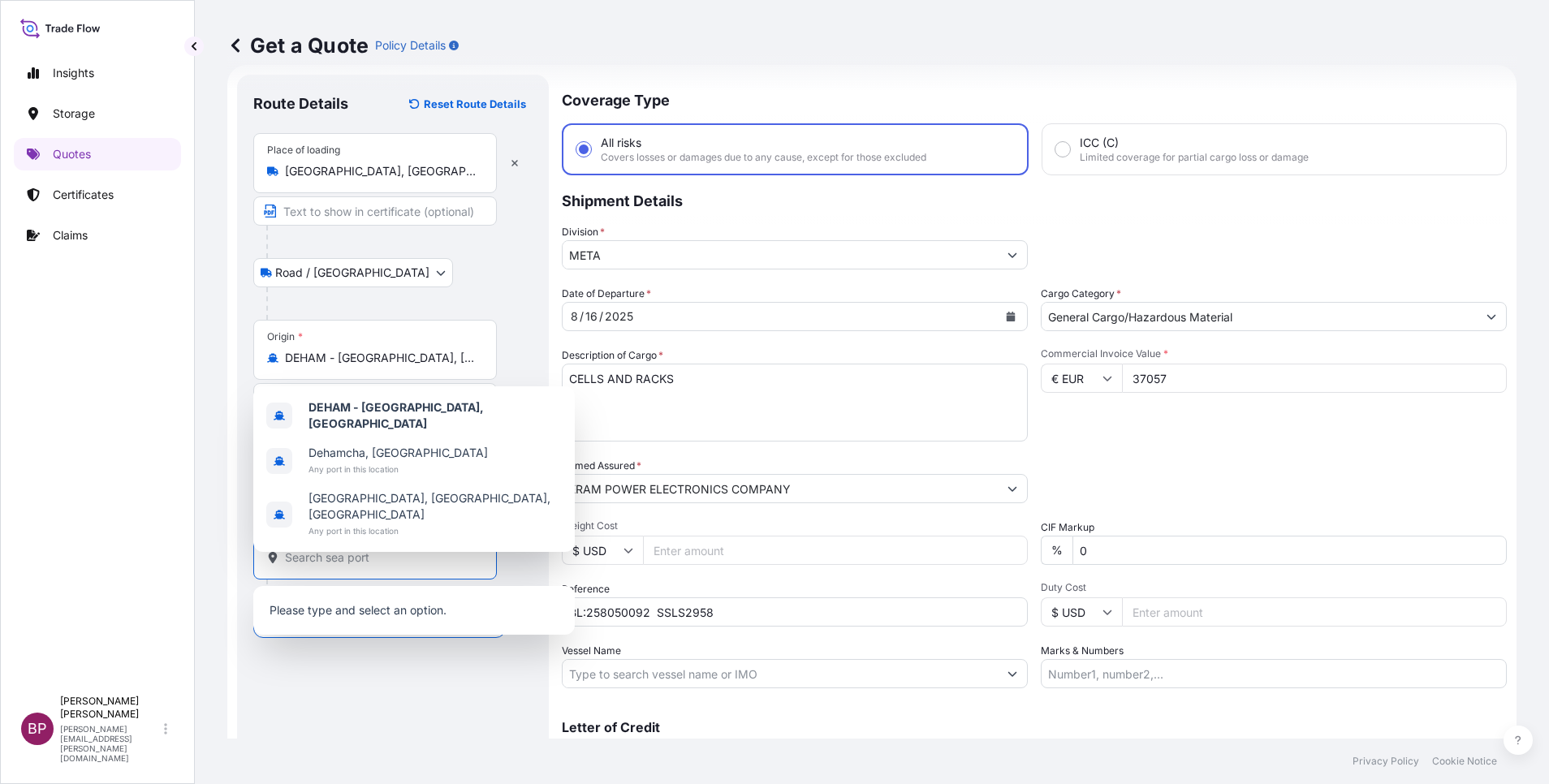
paste input "Jeddah"
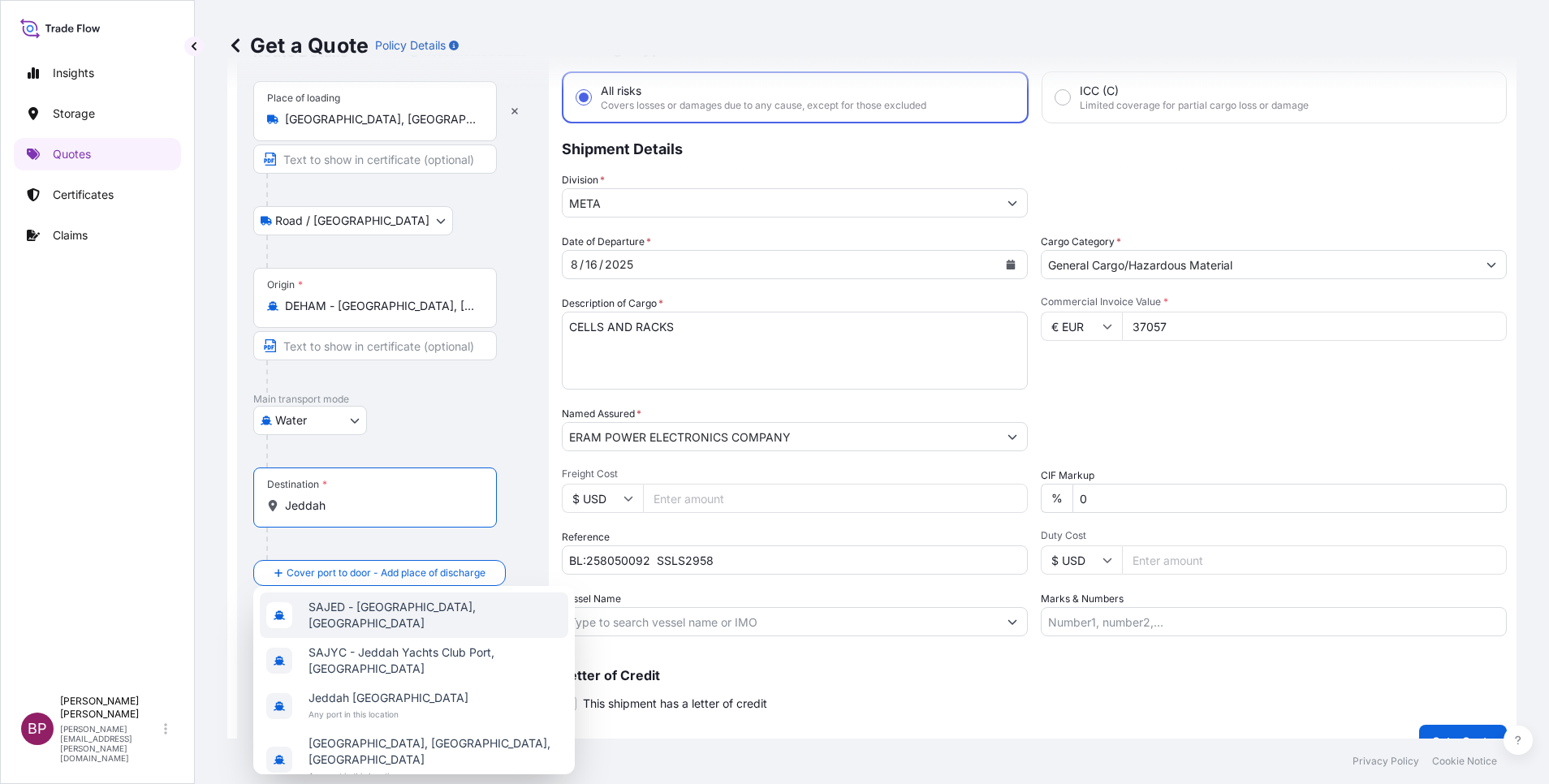
scroll to position [106, 0]
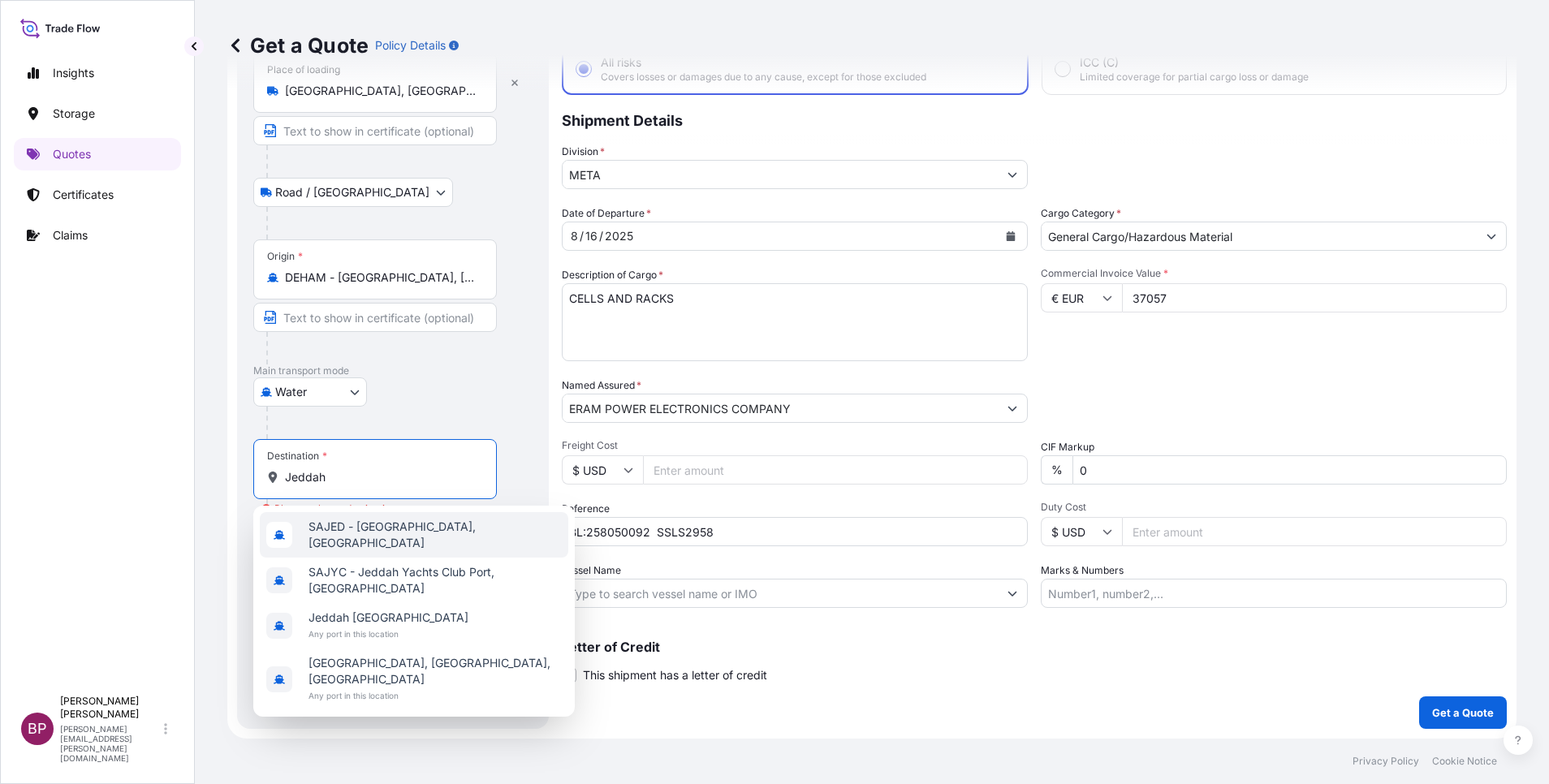
click at [360, 485] on input "Jeddah" at bounding box center [381, 477] width 192 height 16
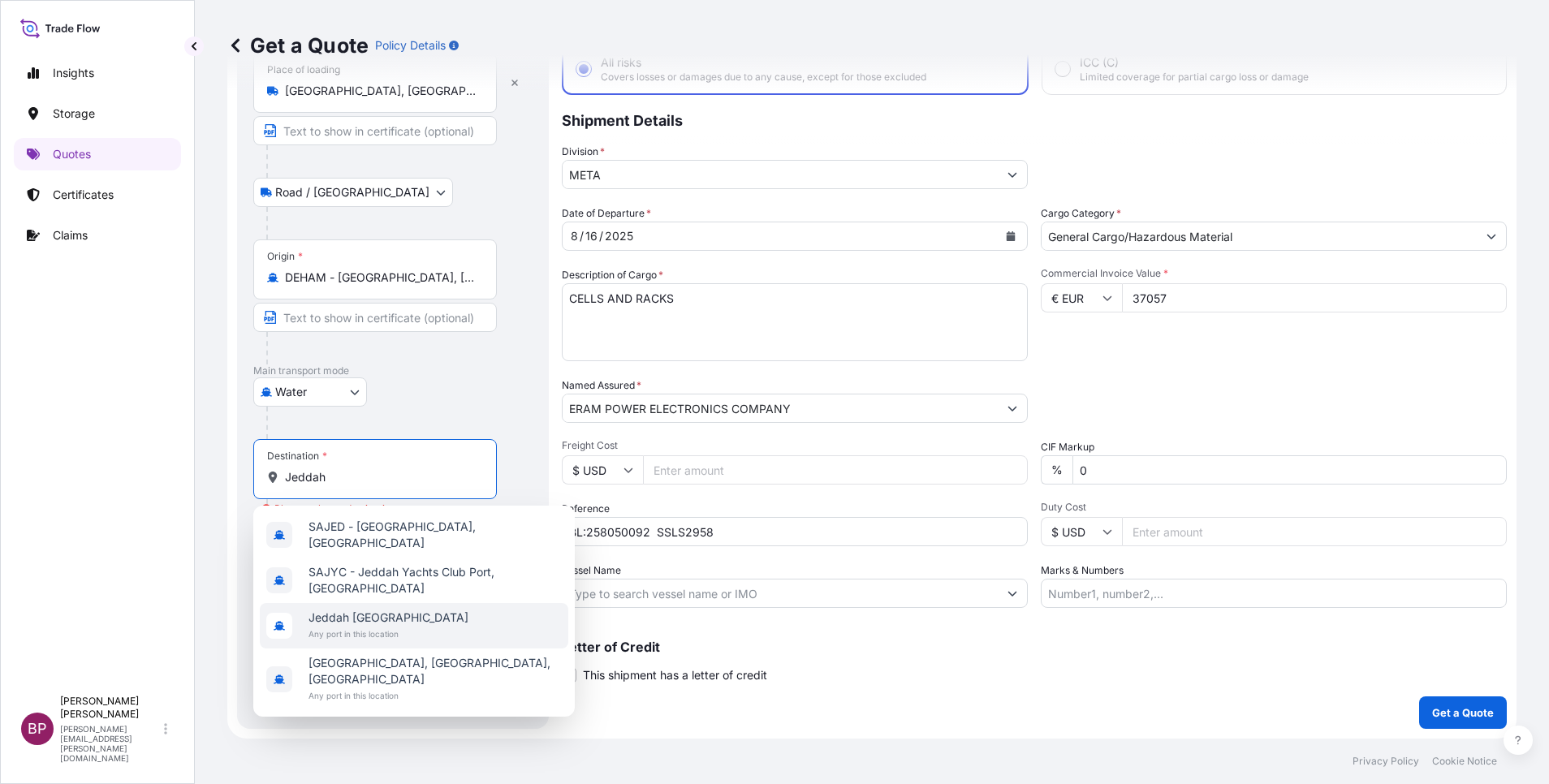
click at [366, 609] on span "Jeddah [GEOGRAPHIC_DATA]" at bounding box center [388, 617] width 160 height 16
type input "Jeddah [GEOGRAPHIC_DATA]"
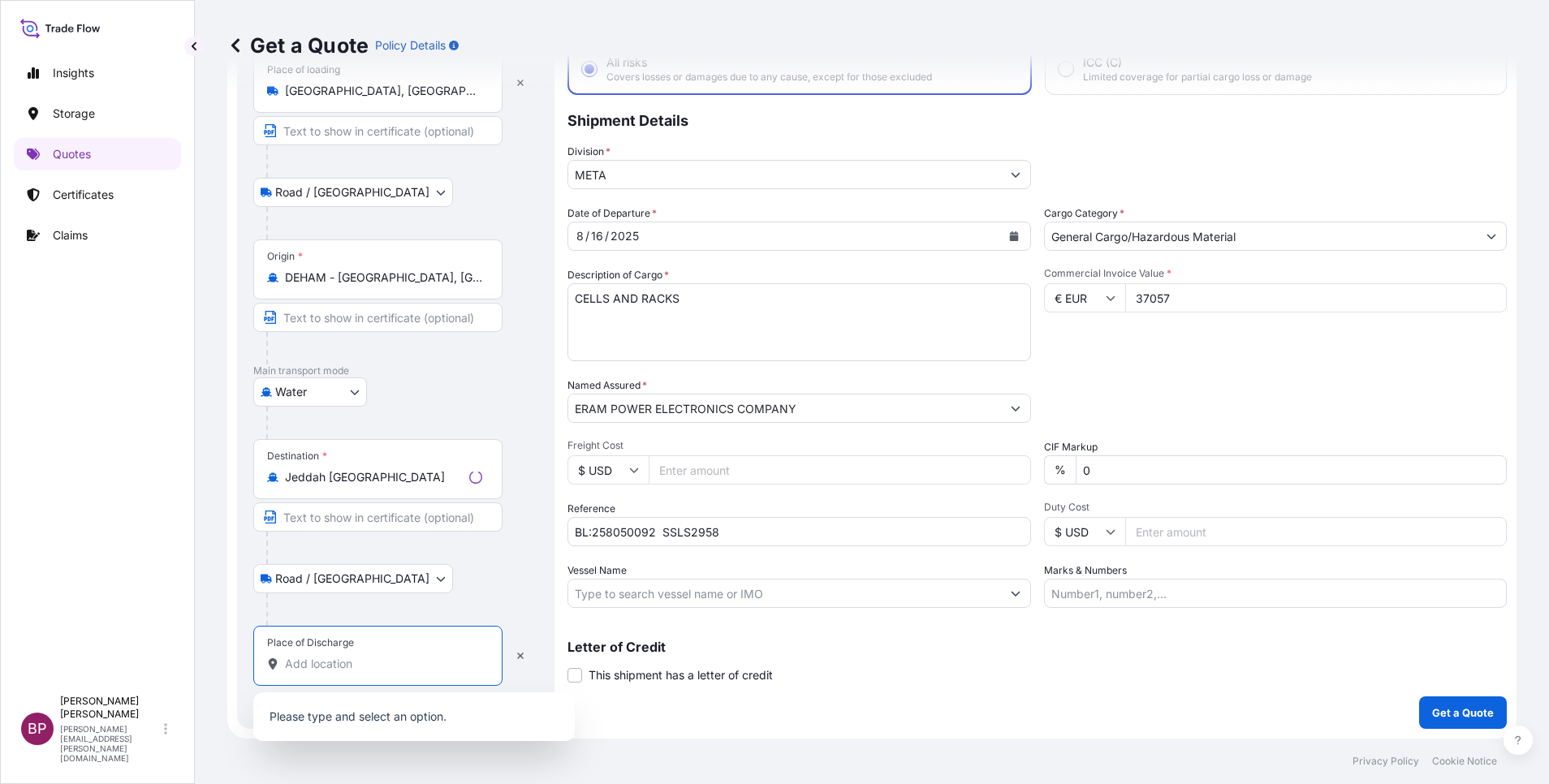
click at [327, 667] on input "Place of Discharge" at bounding box center [384, 664] width 197 height 16
paste input "Jeddah"
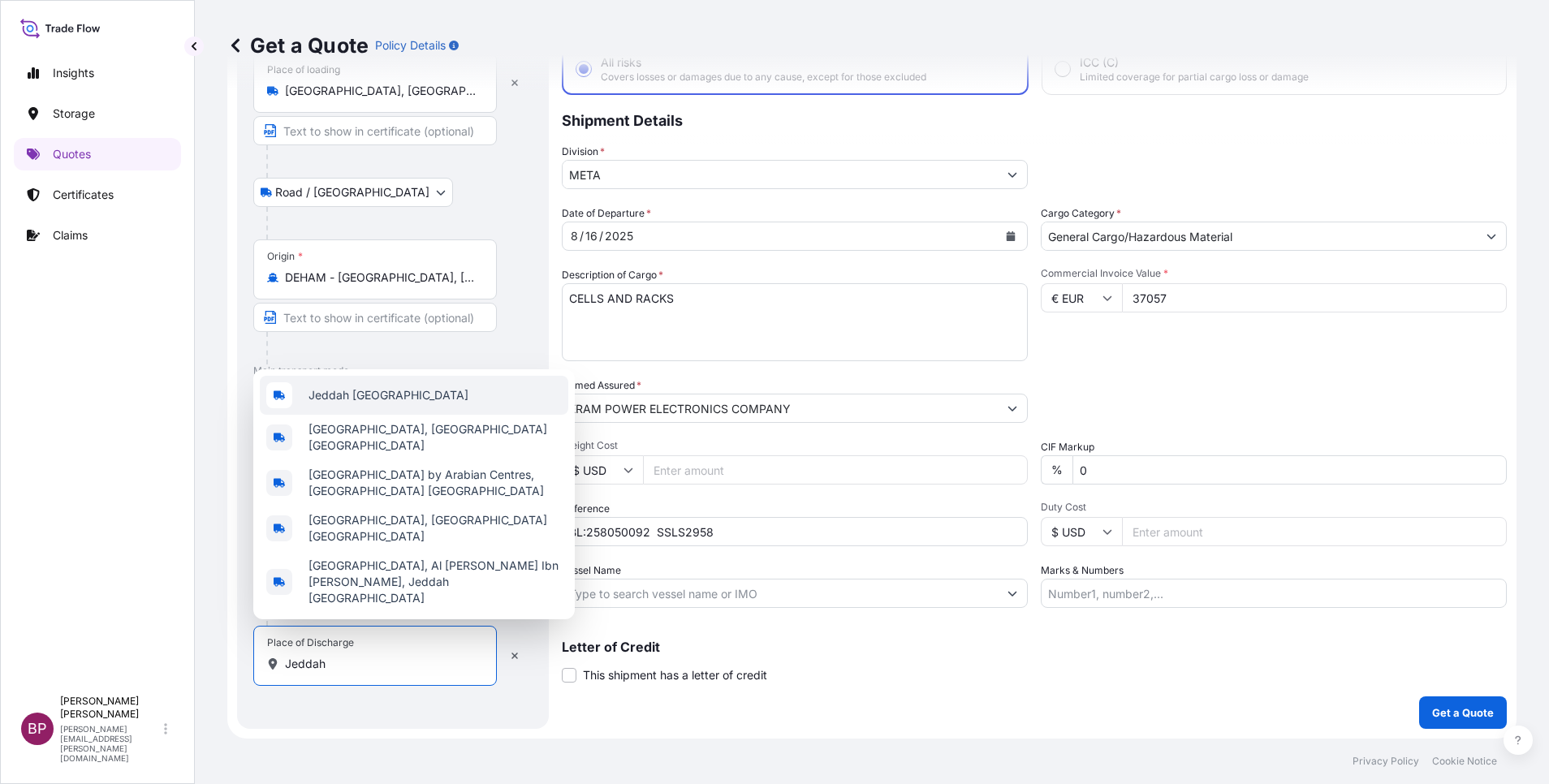
click at [439, 415] on div "Jeddah [GEOGRAPHIC_DATA]" at bounding box center [414, 395] width 309 height 39
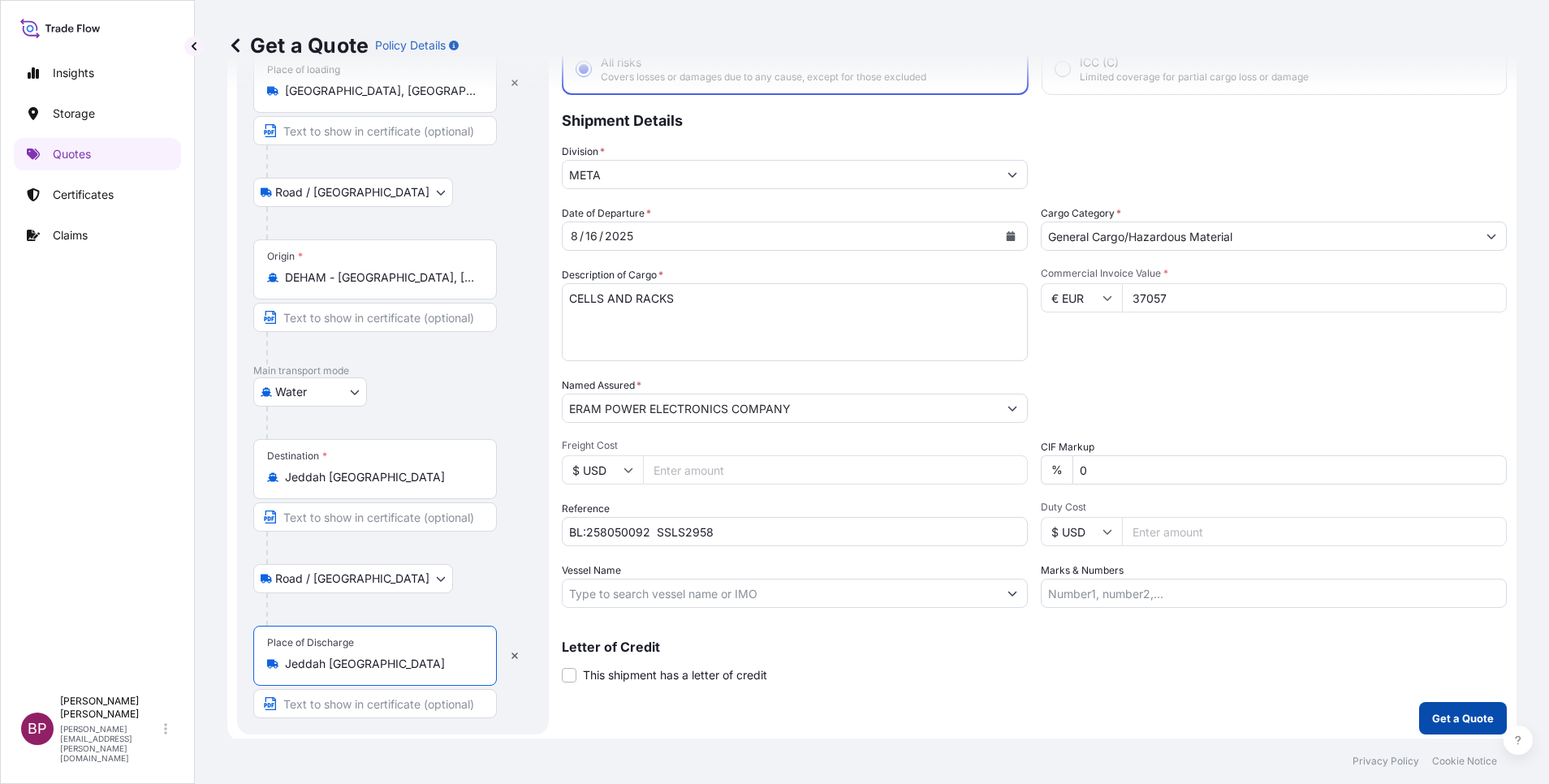
type input "Jeddah [GEOGRAPHIC_DATA]"
click at [1463, 714] on p "Get a Quote" at bounding box center [1463, 718] width 61 height 16
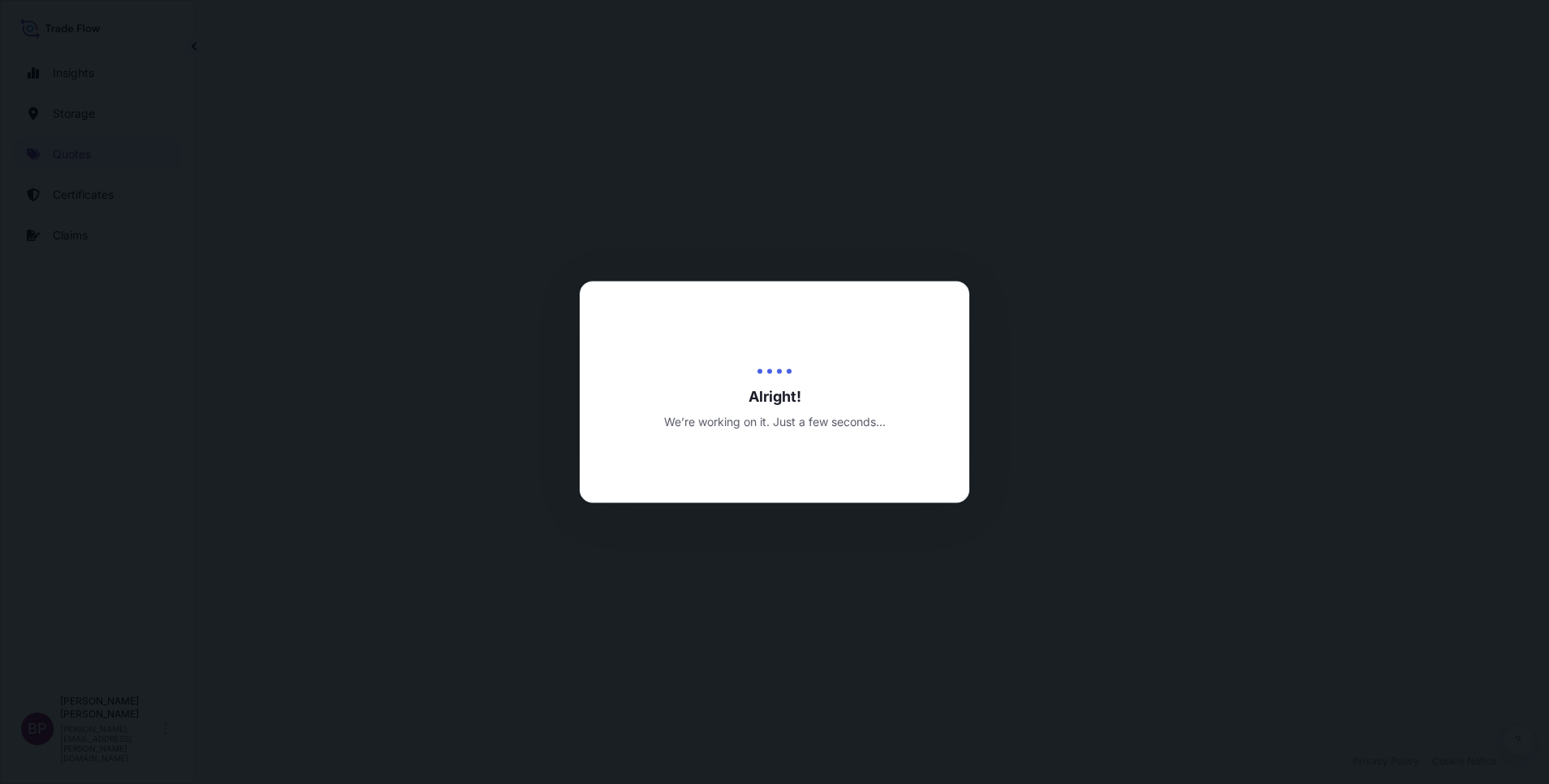
select select "Road / [GEOGRAPHIC_DATA]"
select select "Water"
select select "Road / [GEOGRAPHIC_DATA]"
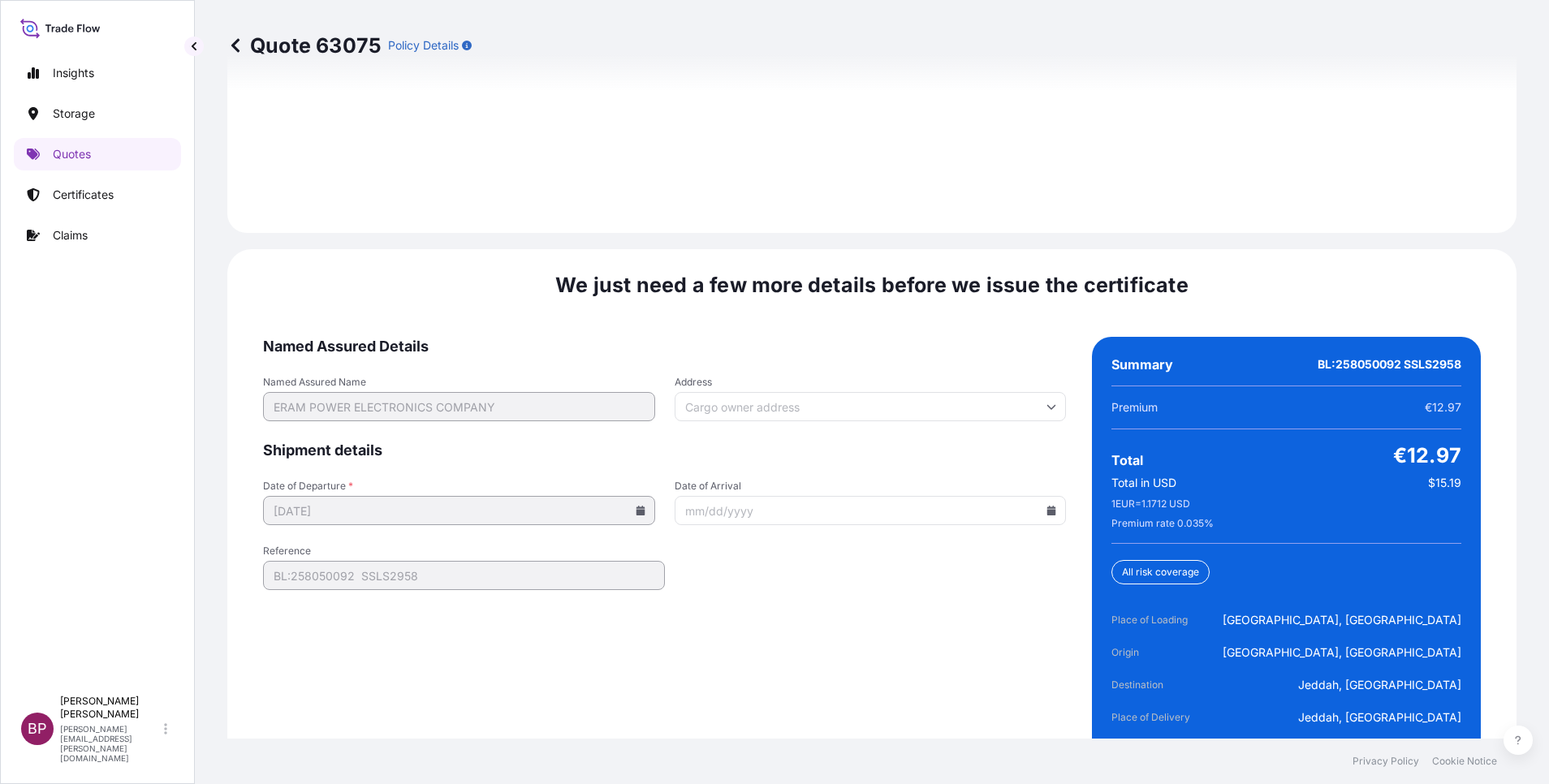
scroll to position [2490, 0]
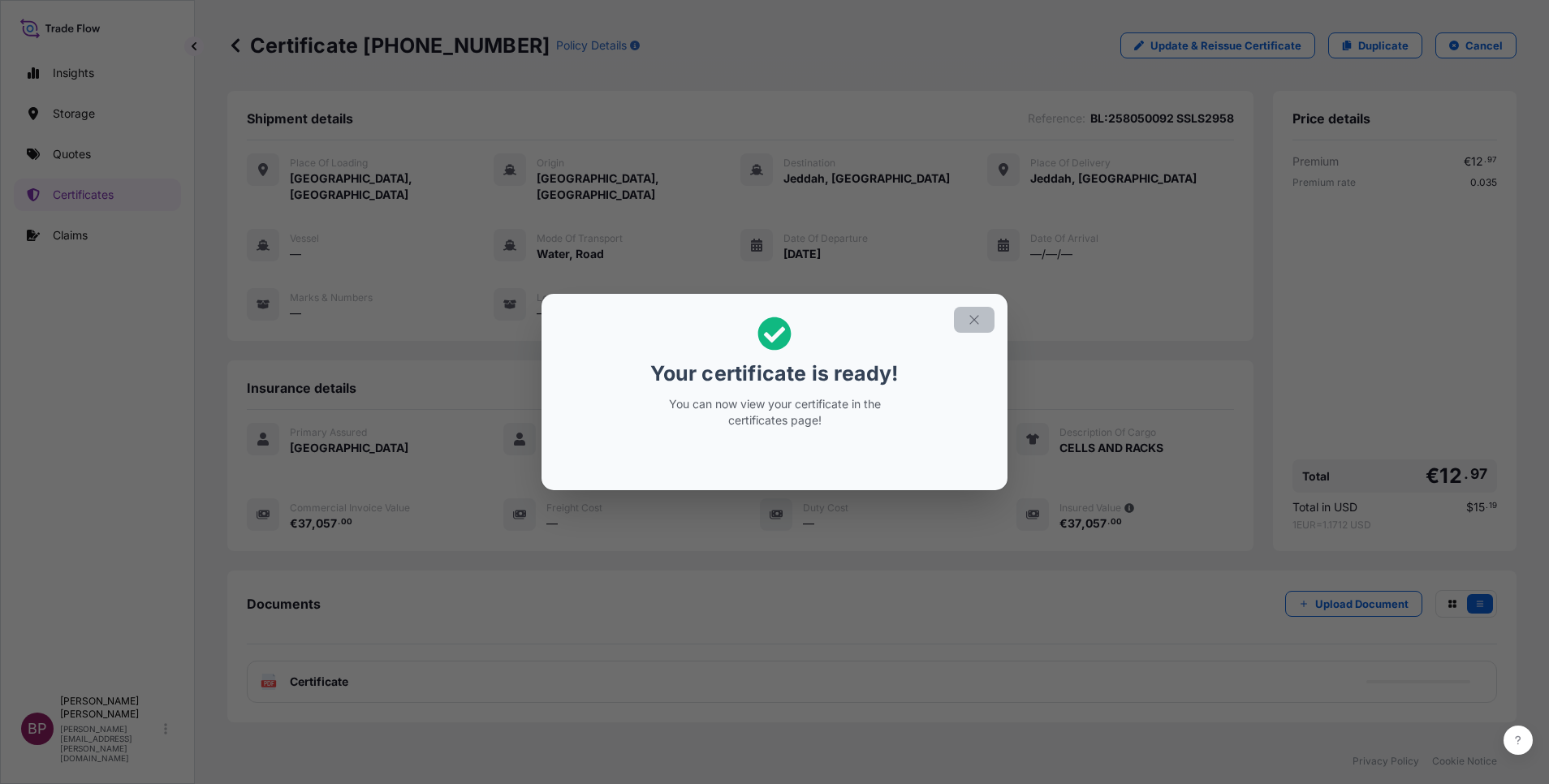
click at [975, 327] on icon "button" at bounding box center [974, 320] width 15 height 15
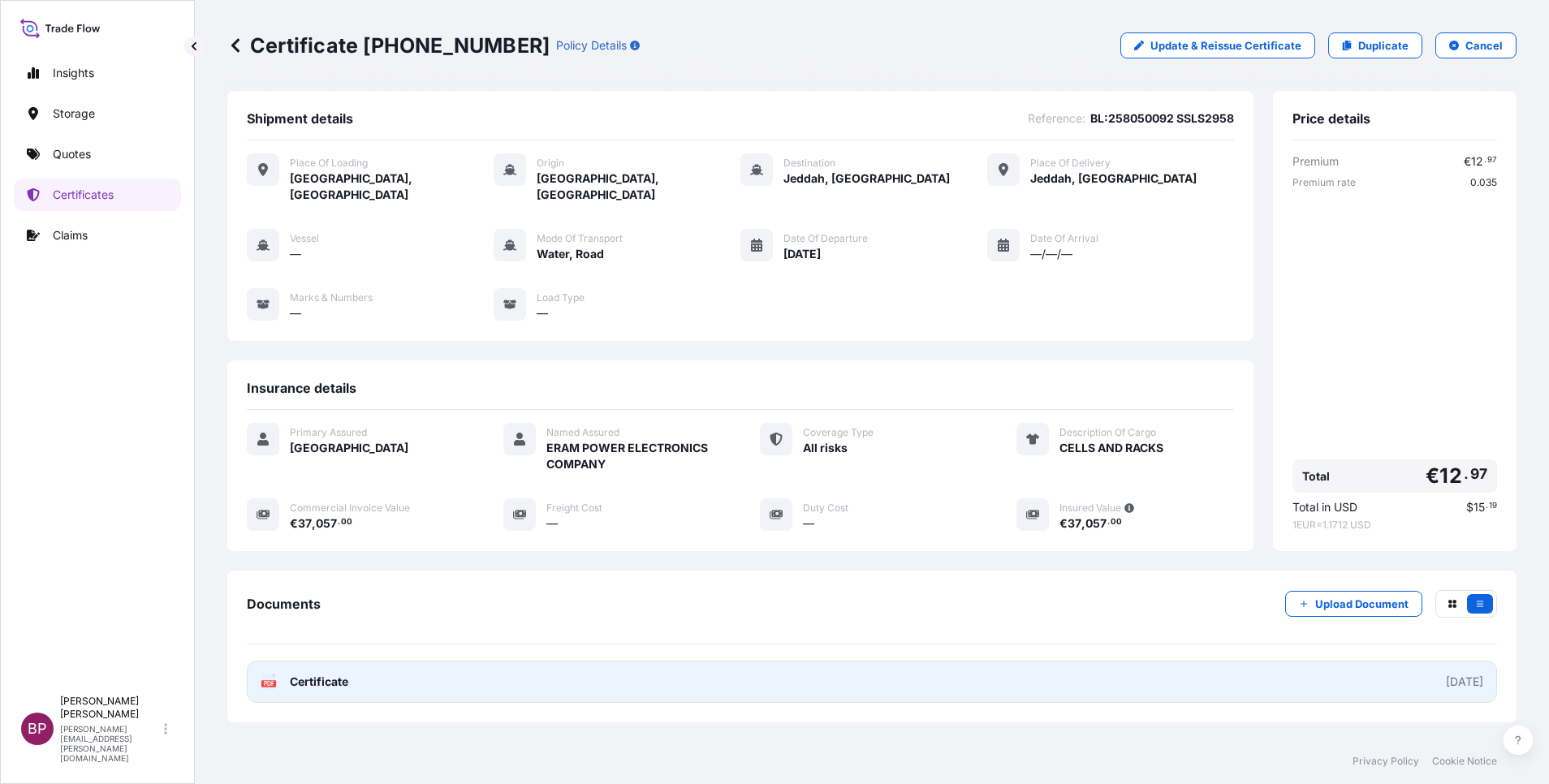
click at [322, 673] on span "Certificate" at bounding box center [319, 681] width 59 height 16
